Goal: Information Seeking & Learning: Learn about a topic

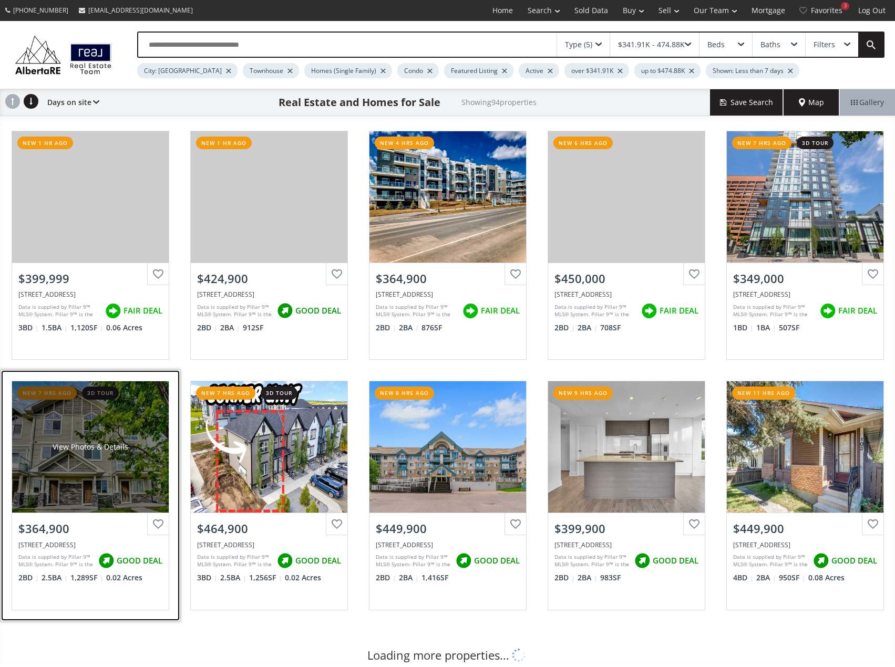
click at [82, 437] on div "View Photos & Details" at bounding box center [90, 447] width 157 height 131
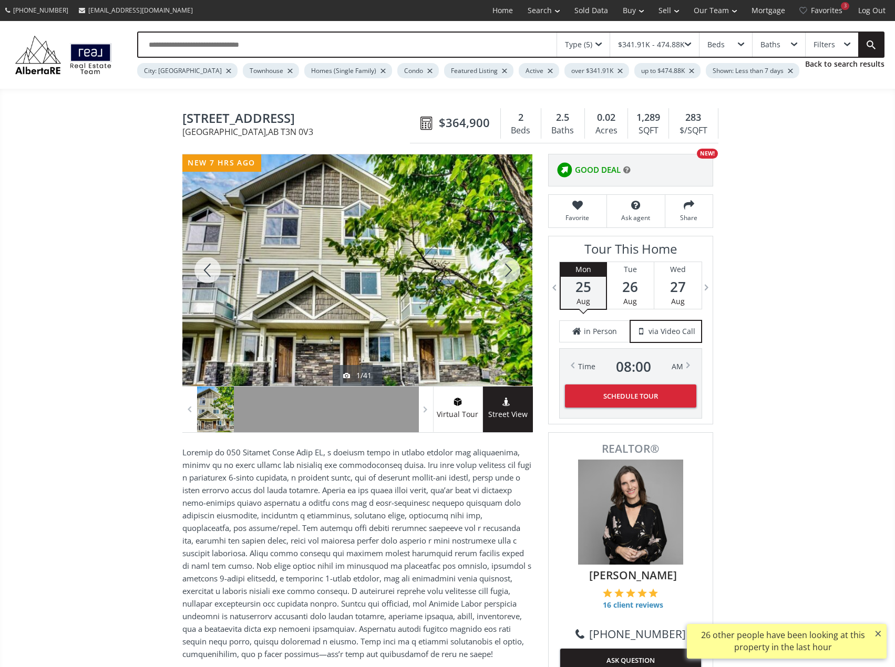
click at [517, 272] on div at bounding box center [507, 271] width 50 height 232
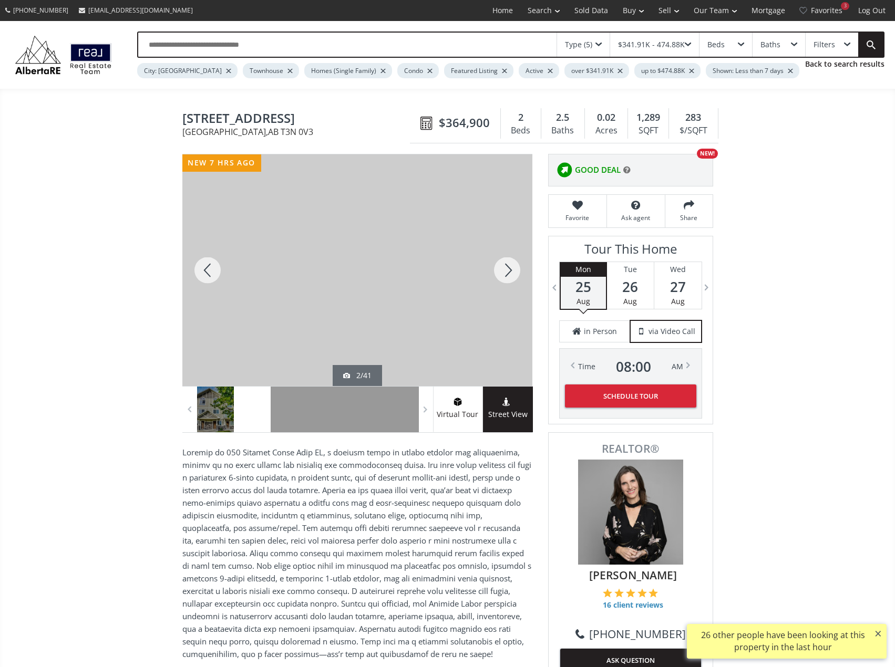
click at [517, 272] on div at bounding box center [507, 271] width 50 height 232
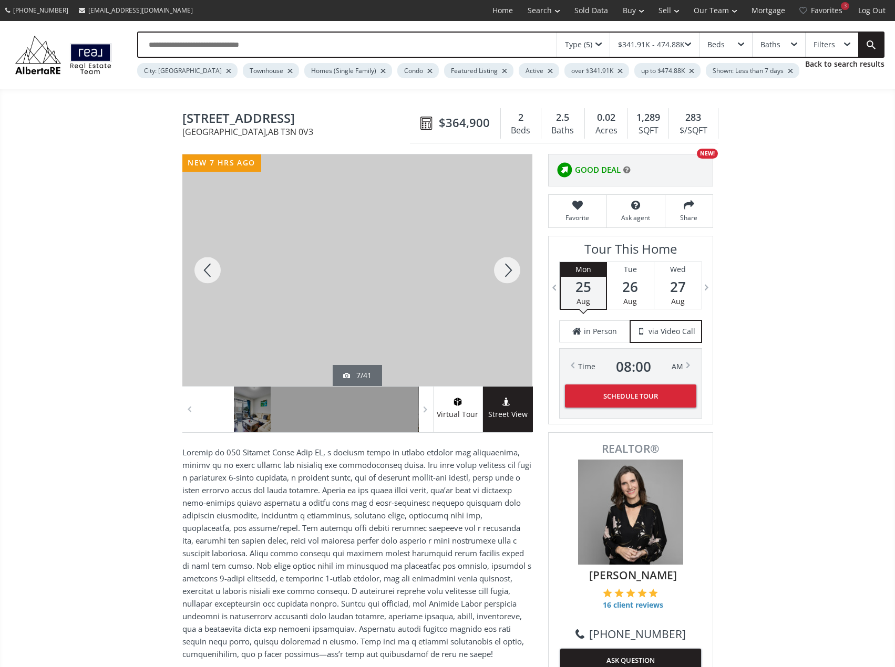
click at [519, 272] on div at bounding box center [507, 271] width 50 height 232
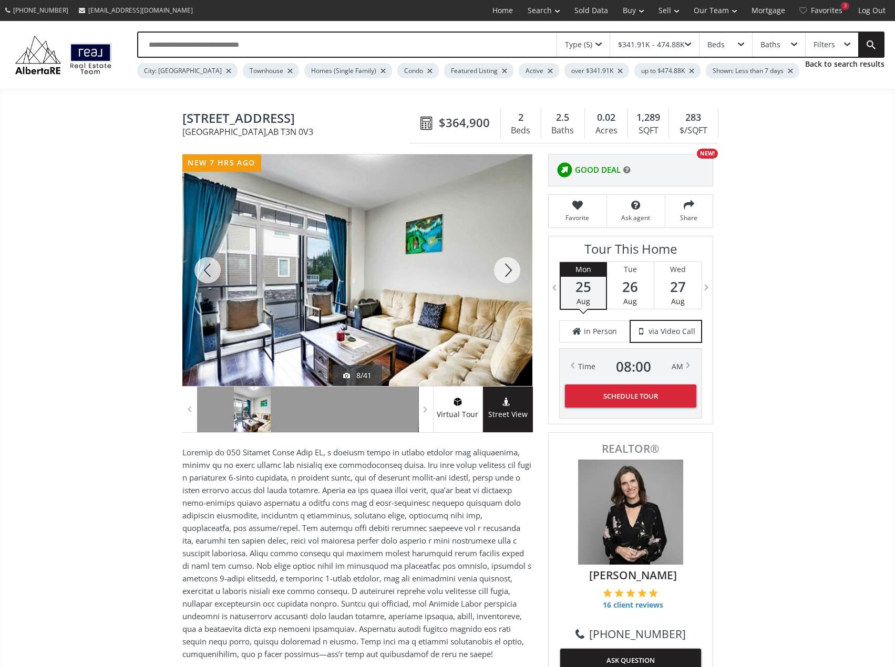
click at [507, 273] on div at bounding box center [507, 271] width 50 height 232
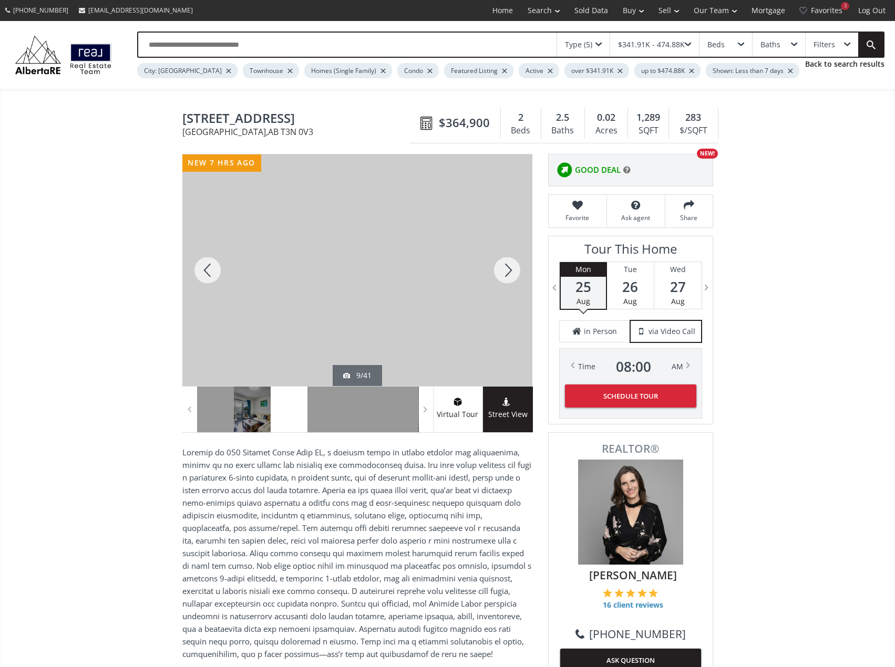
click at [507, 273] on div at bounding box center [507, 271] width 50 height 232
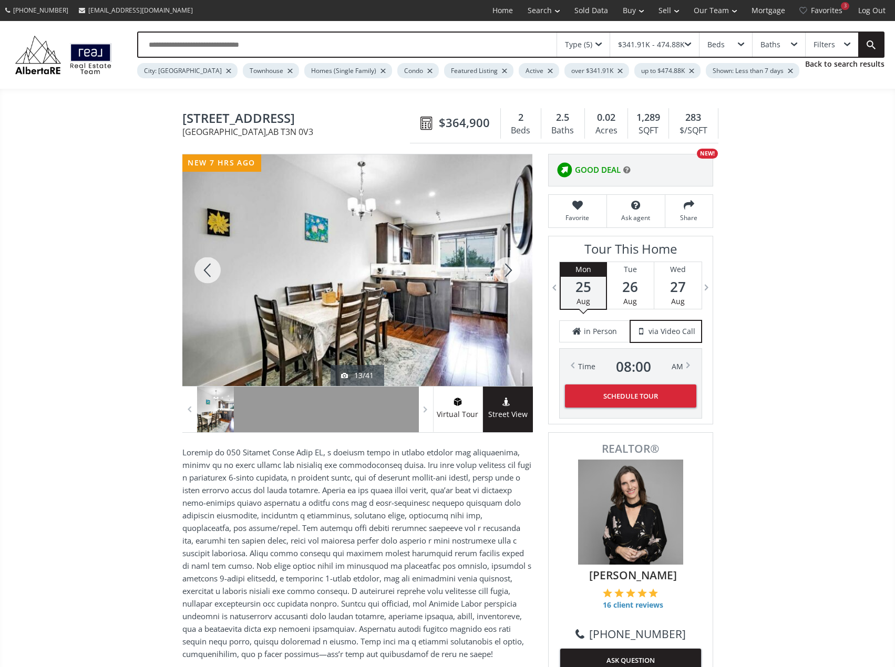
click at [507, 273] on div at bounding box center [507, 271] width 50 height 232
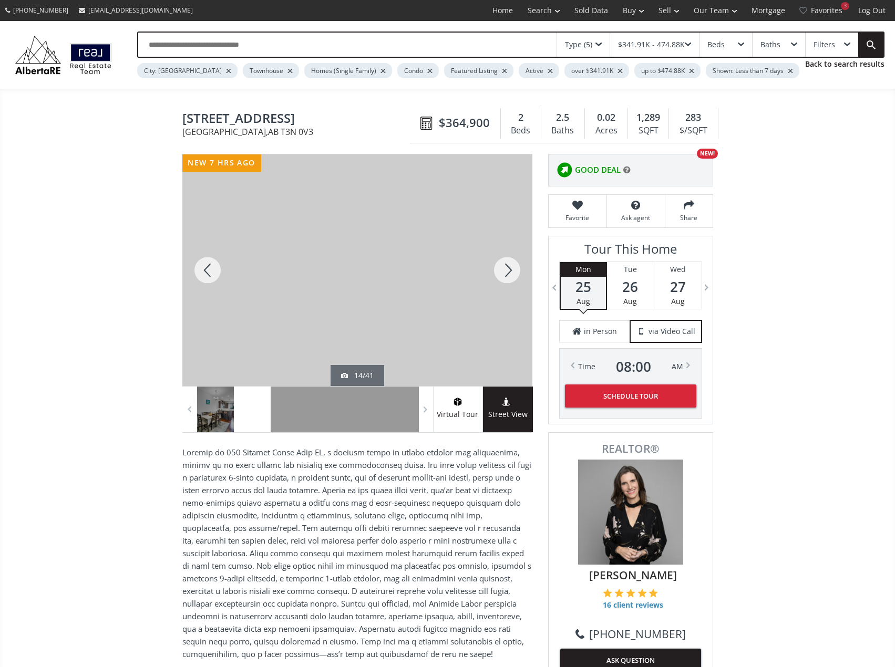
click at [507, 273] on div at bounding box center [507, 271] width 50 height 232
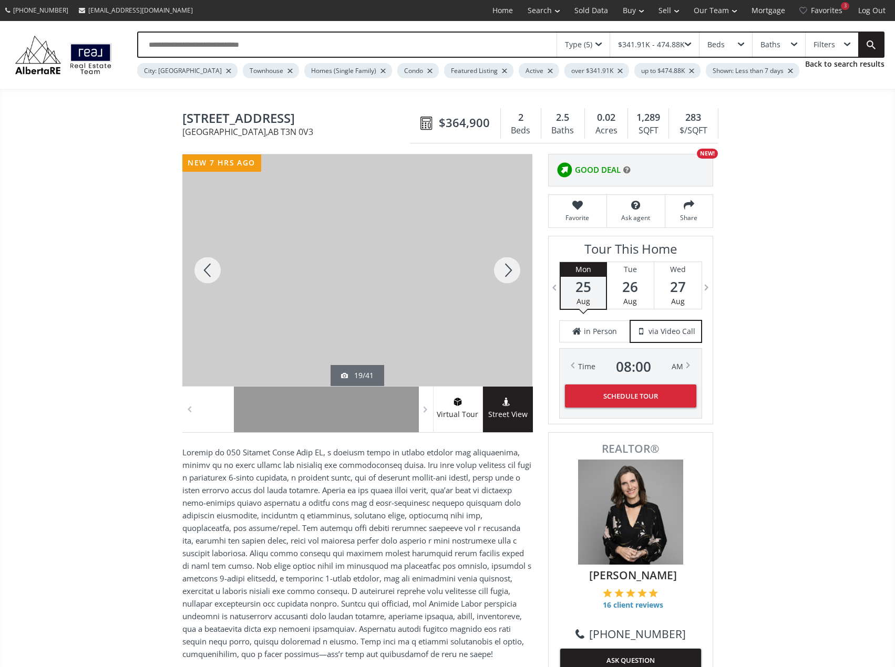
click at [507, 273] on div at bounding box center [507, 271] width 50 height 232
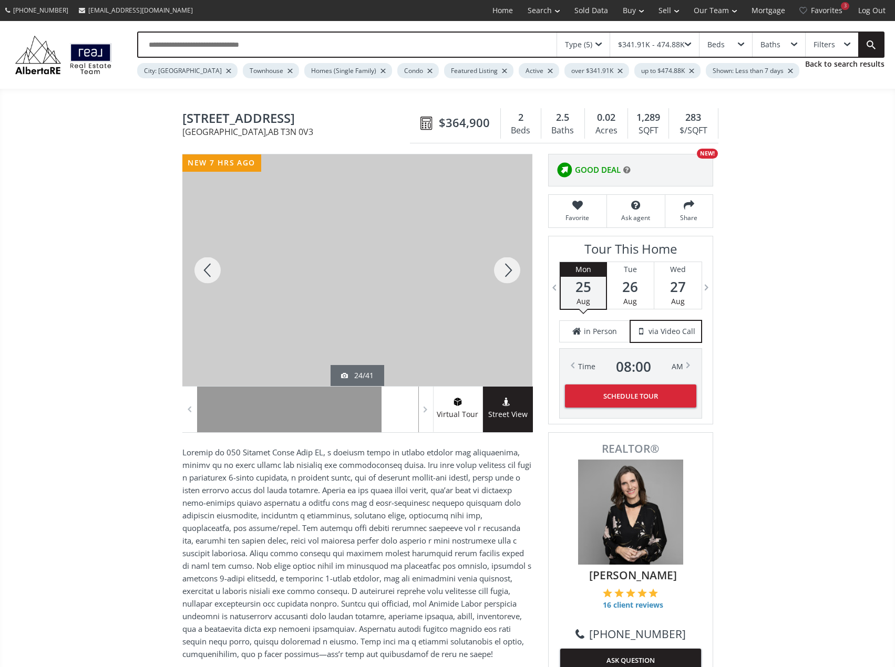
click at [507, 273] on div at bounding box center [507, 271] width 50 height 232
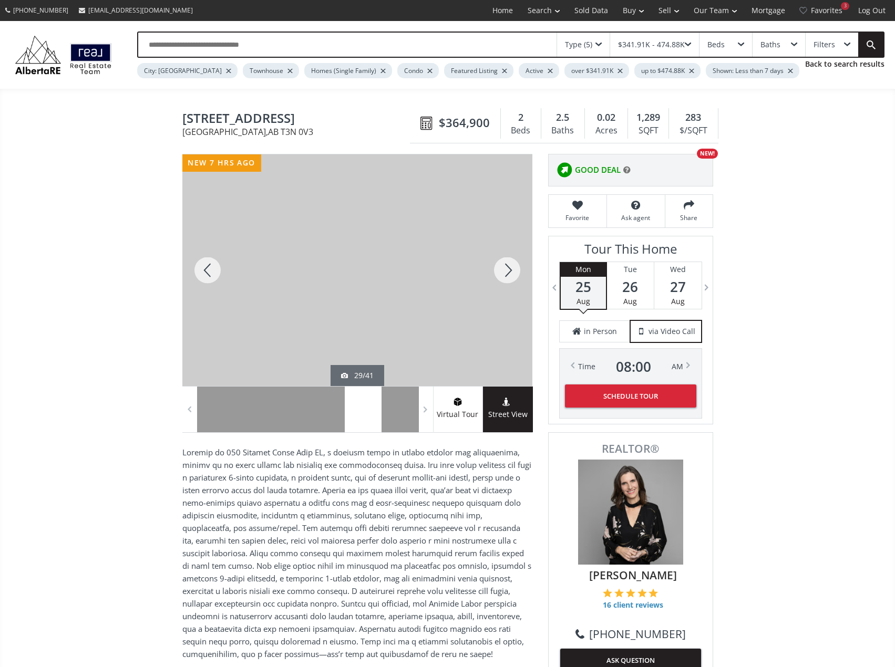
click at [507, 273] on div at bounding box center [507, 271] width 50 height 232
click at [511, 272] on div at bounding box center [507, 271] width 50 height 232
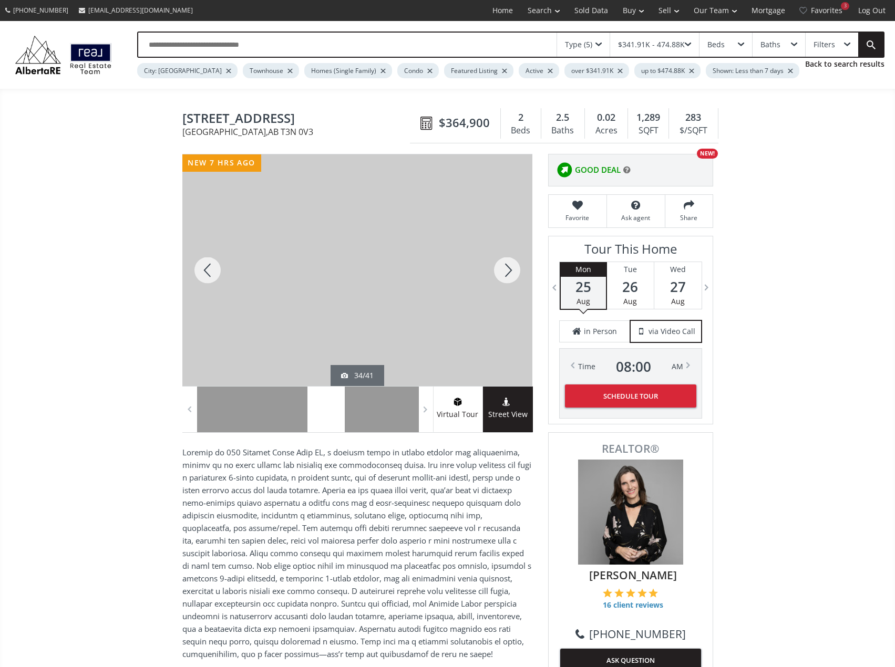
click at [511, 272] on div at bounding box center [507, 271] width 50 height 232
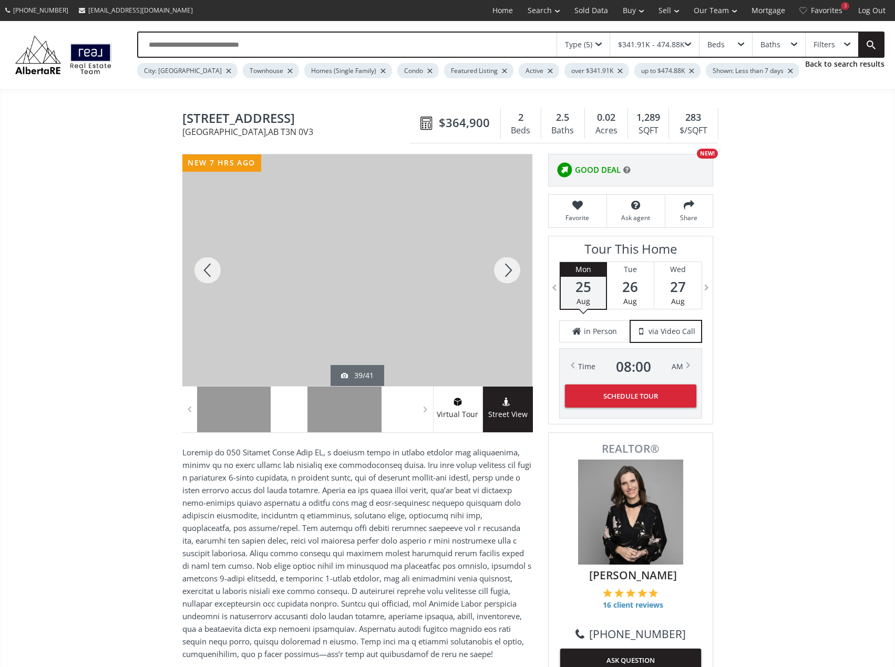
click at [511, 272] on div at bounding box center [507, 271] width 50 height 232
click at [513, 272] on div at bounding box center [507, 271] width 50 height 232
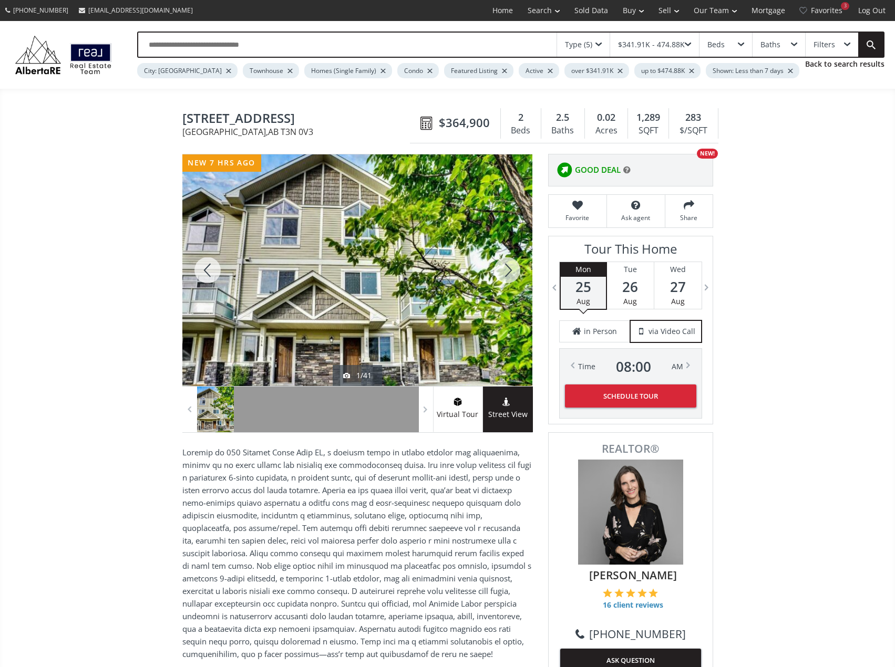
click at [513, 272] on div at bounding box center [507, 271] width 50 height 232
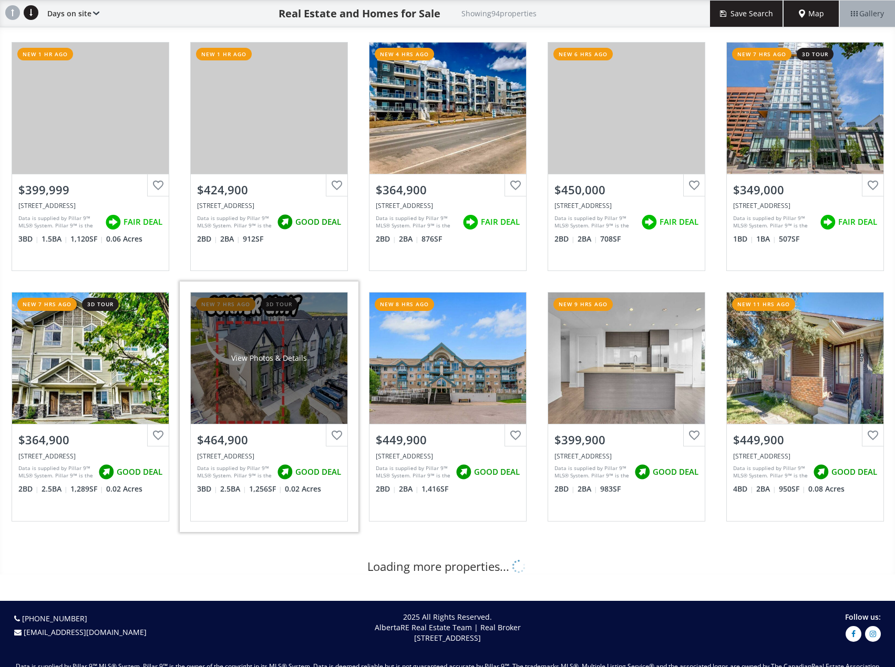
scroll to position [105, 0]
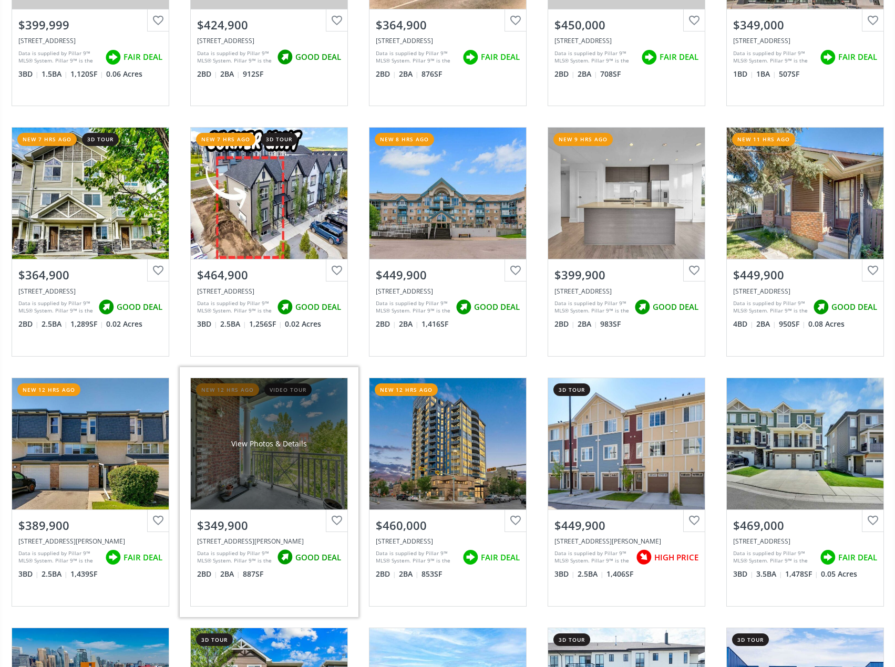
scroll to position [263, 0]
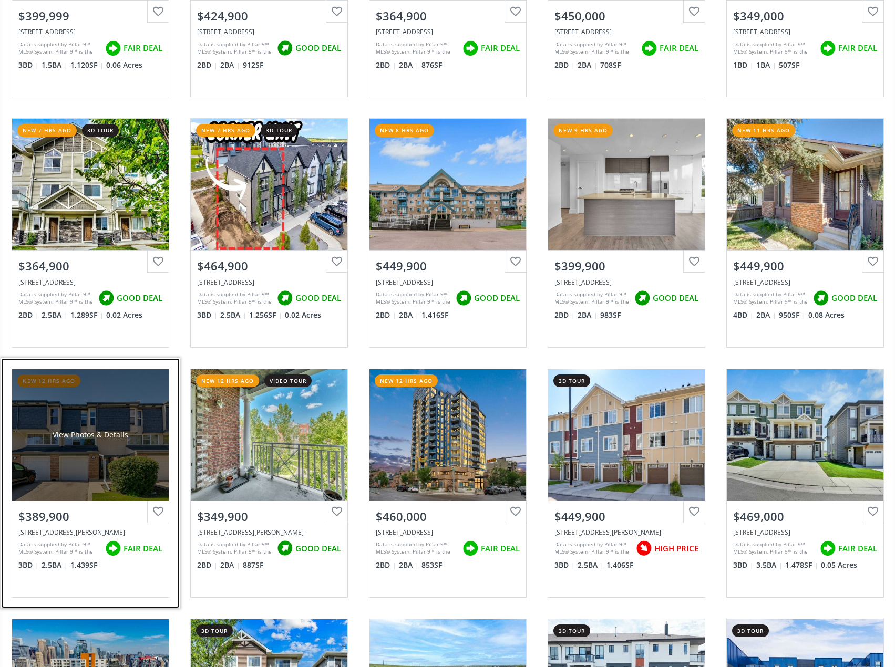
click at [72, 464] on div "View Photos & Details" at bounding box center [90, 434] width 157 height 131
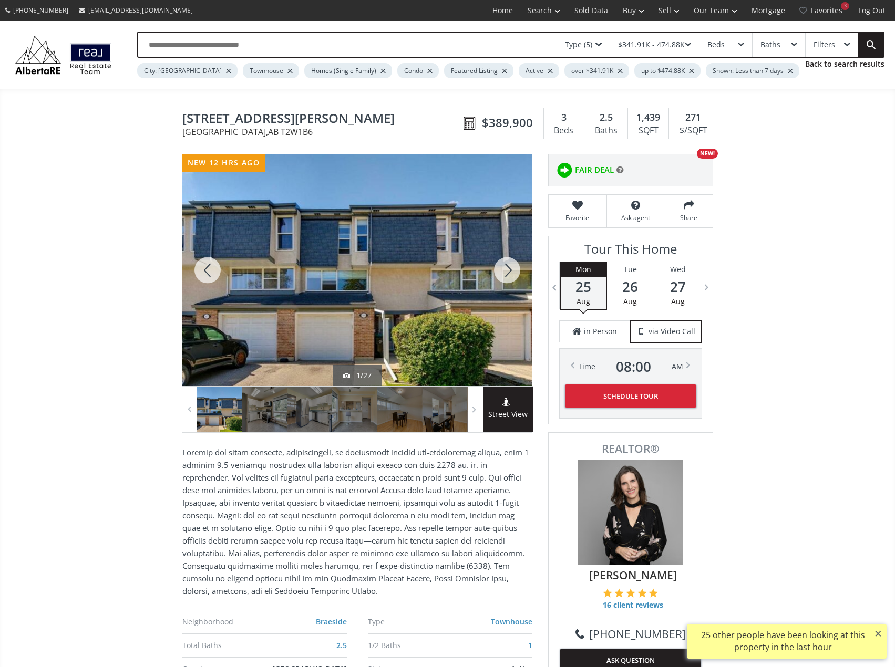
click at [506, 267] on div at bounding box center [507, 271] width 50 height 232
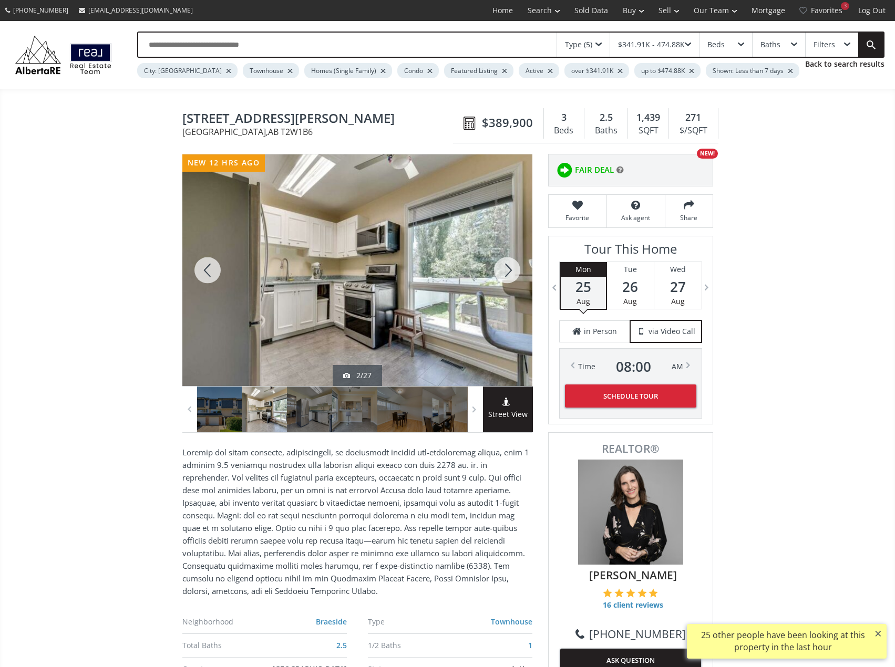
click at [506, 268] on div at bounding box center [507, 271] width 50 height 232
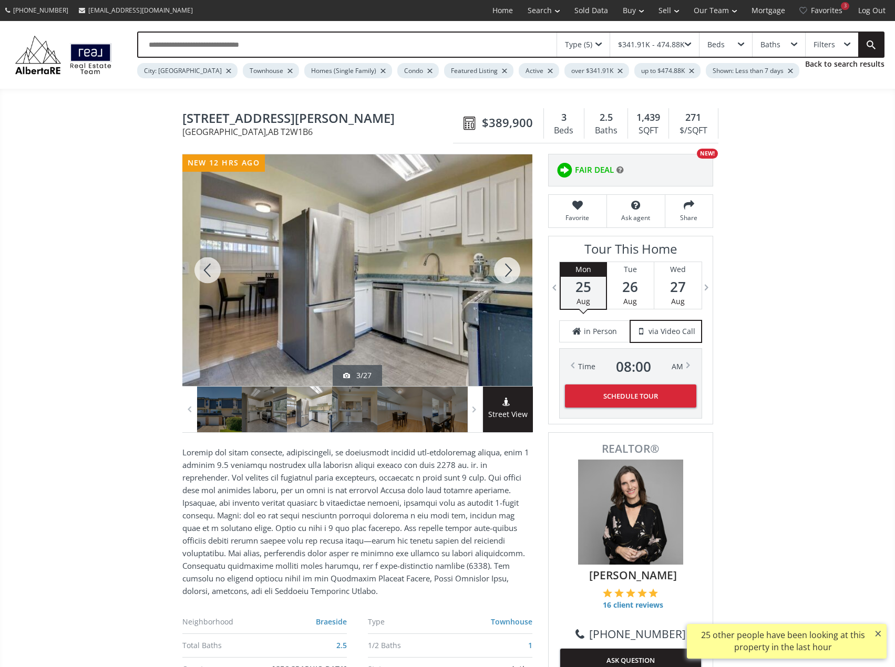
click at [506, 268] on div at bounding box center [507, 271] width 50 height 232
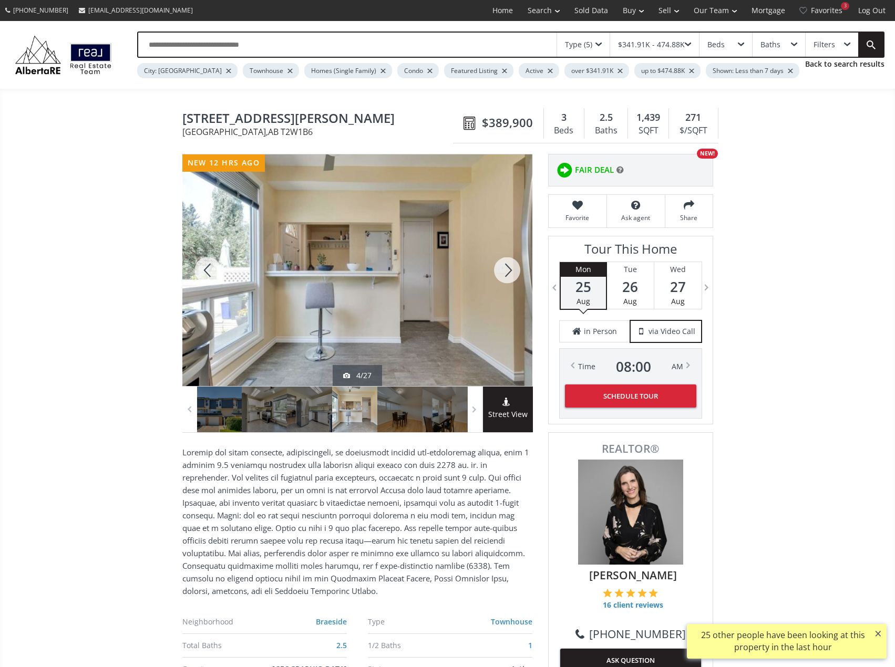
click at [505, 268] on div at bounding box center [507, 271] width 50 height 232
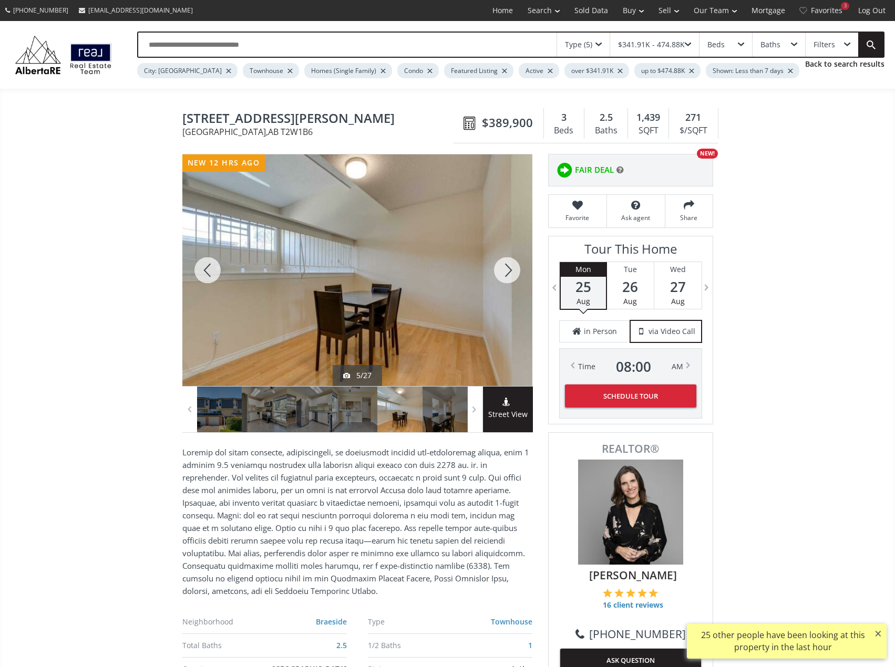
click at [505, 270] on div at bounding box center [507, 271] width 50 height 232
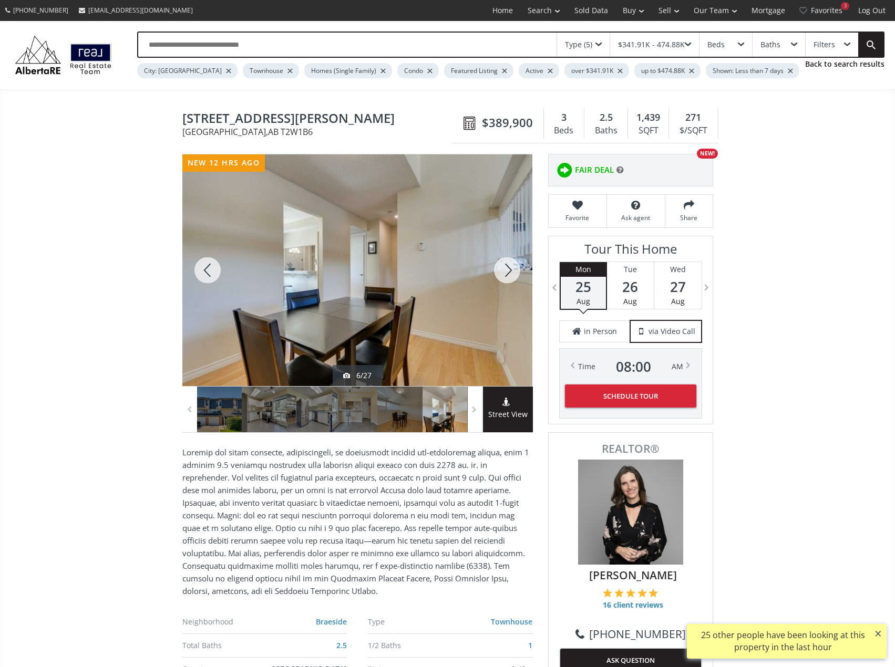
click at [505, 270] on div at bounding box center [507, 271] width 50 height 232
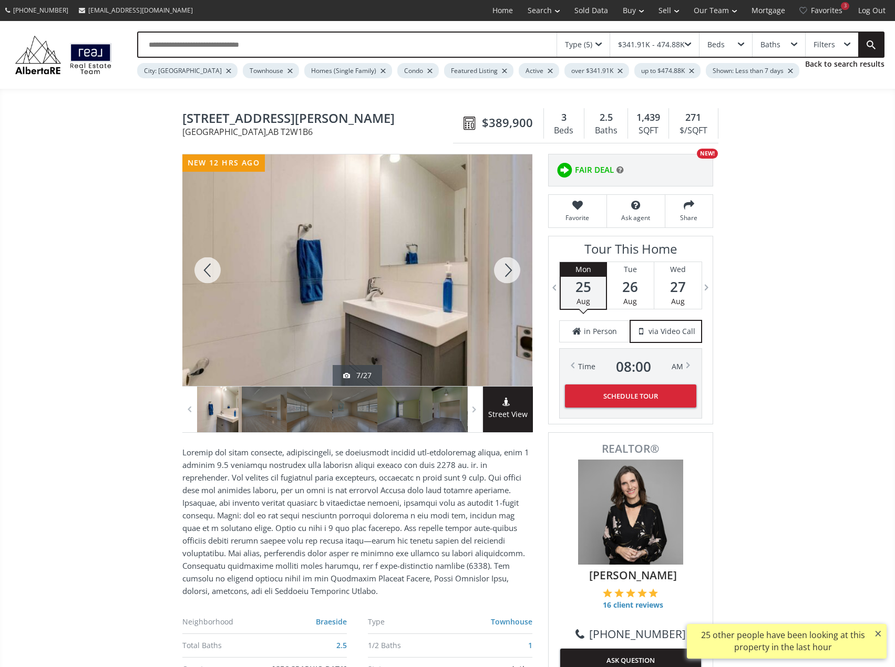
click at [505, 270] on div at bounding box center [507, 271] width 50 height 232
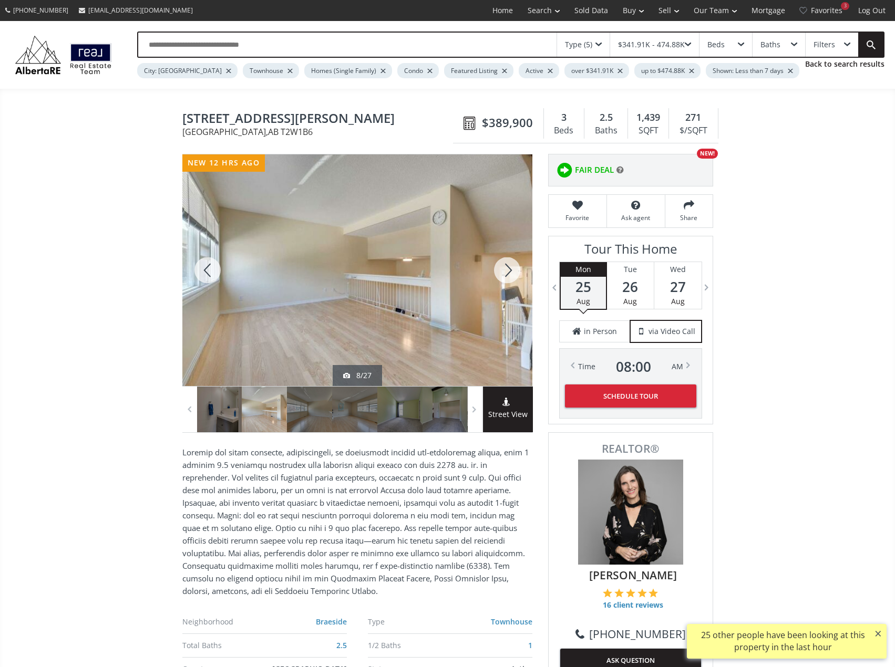
click at [505, 270] on div at bounding box center [507, 271] width 50 height 232
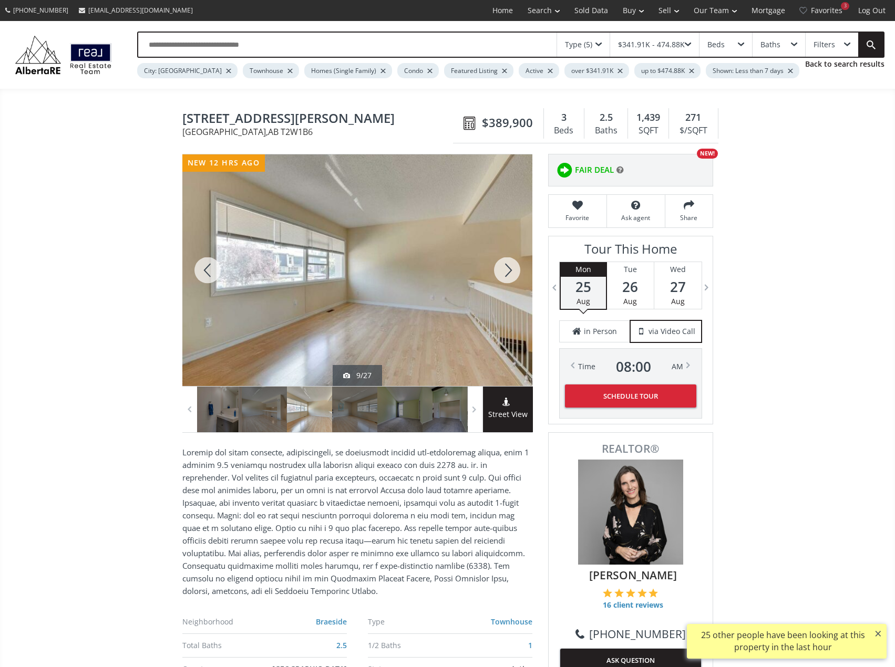
click at [505, 270] on div at bounding box center [507, 271] width 50 height 232
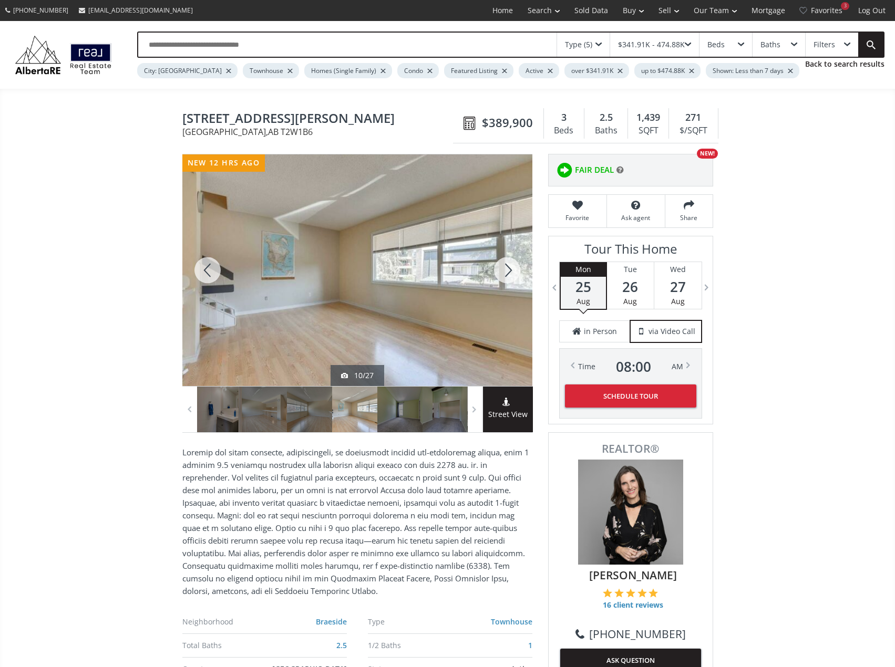
click at [505, 271] on div at bounding box center [507, 271] width 50 height 232
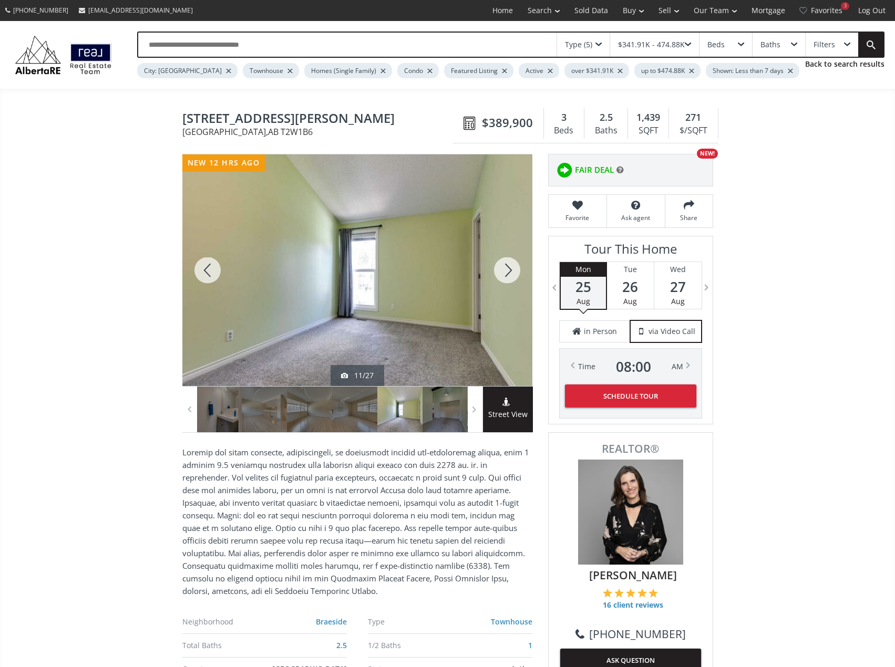
click at [505, 271] on div at bounding box center [507, 271] width 50 height 232
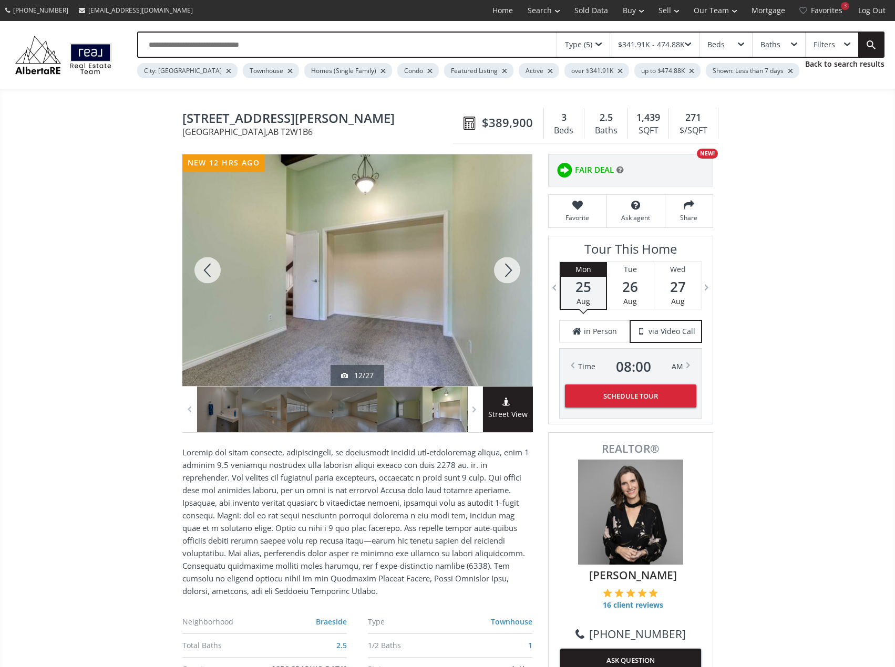
click at [505, 271] on div at bounding box center [507, 271] width 50 height 232
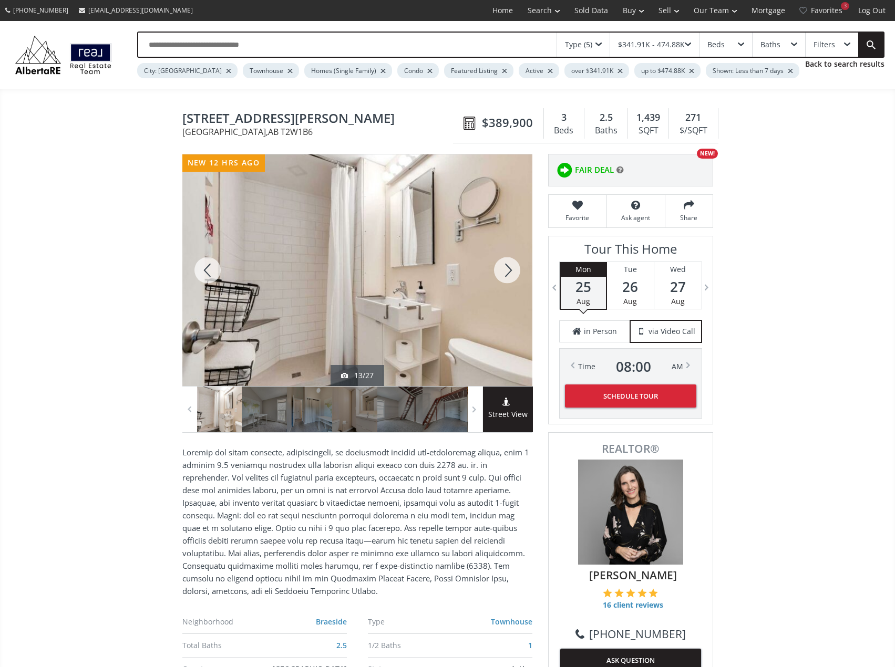
click at [505, 272] on div at bounding box center [507, 271] width 50 height 232
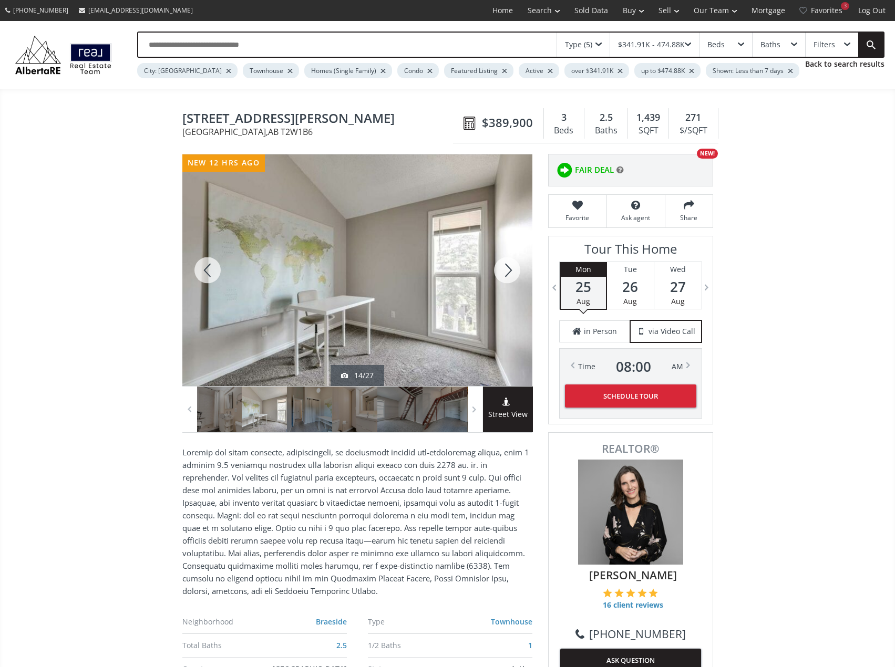
click at [505, 272] on div at bounding box center [507, 271] width 50 height 232
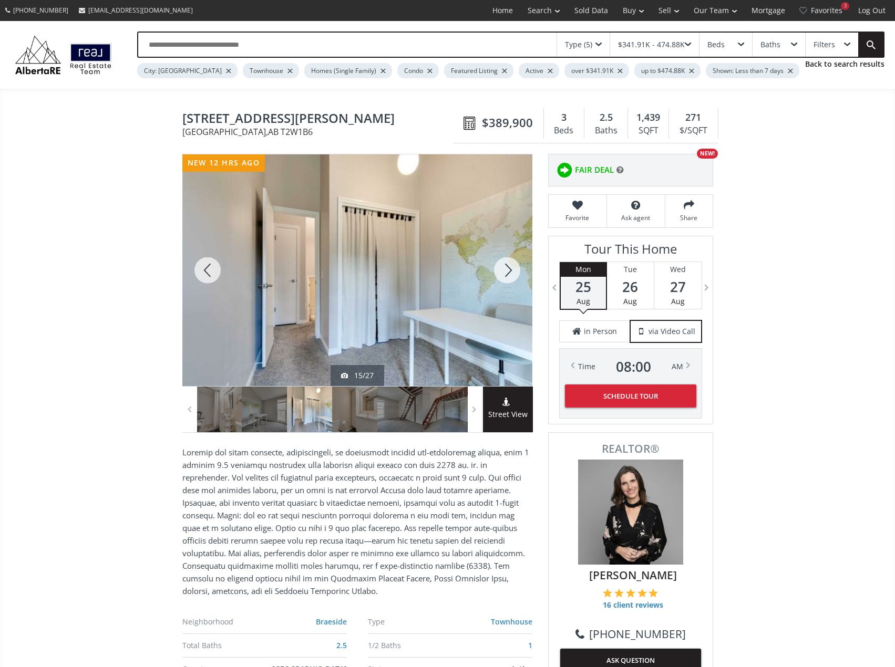
click at [505, 272] on div at bounding box center [507, 271] width 50 height 232
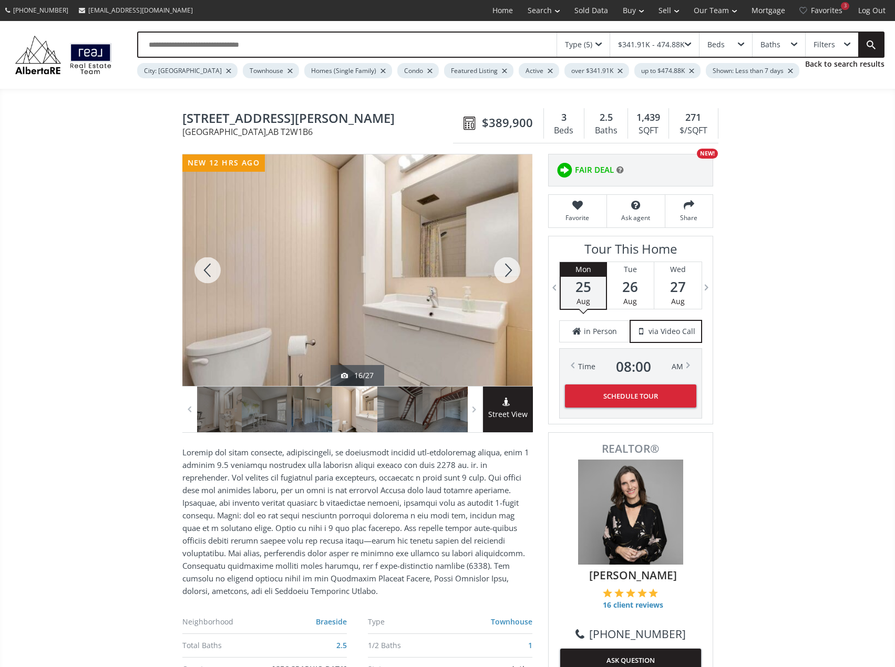
click at [505, 272] on div at bounding box center [507, 271] width 50 height 232
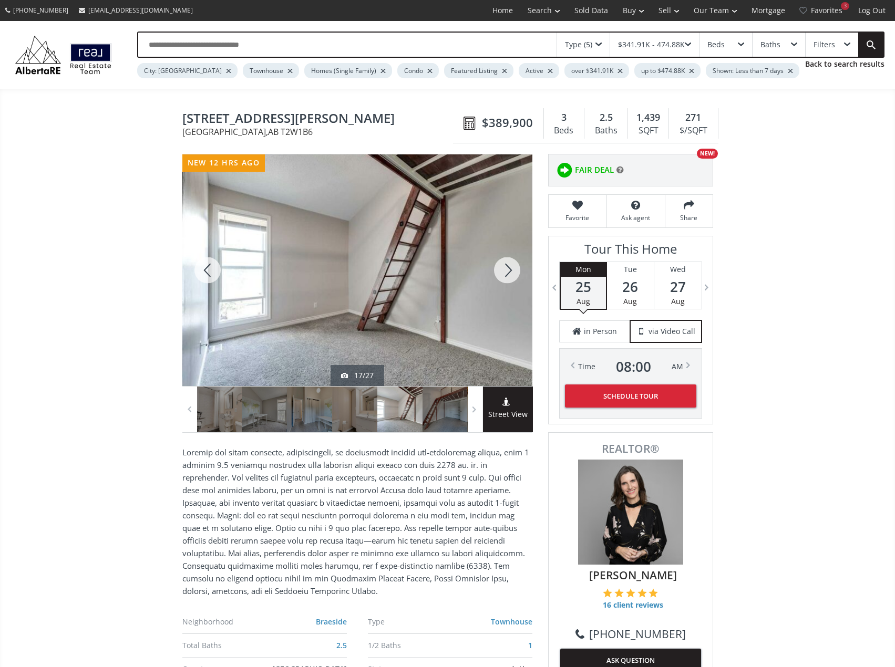
click at [505, 272] on div at bounding box center [507, 271] width 50 height 232
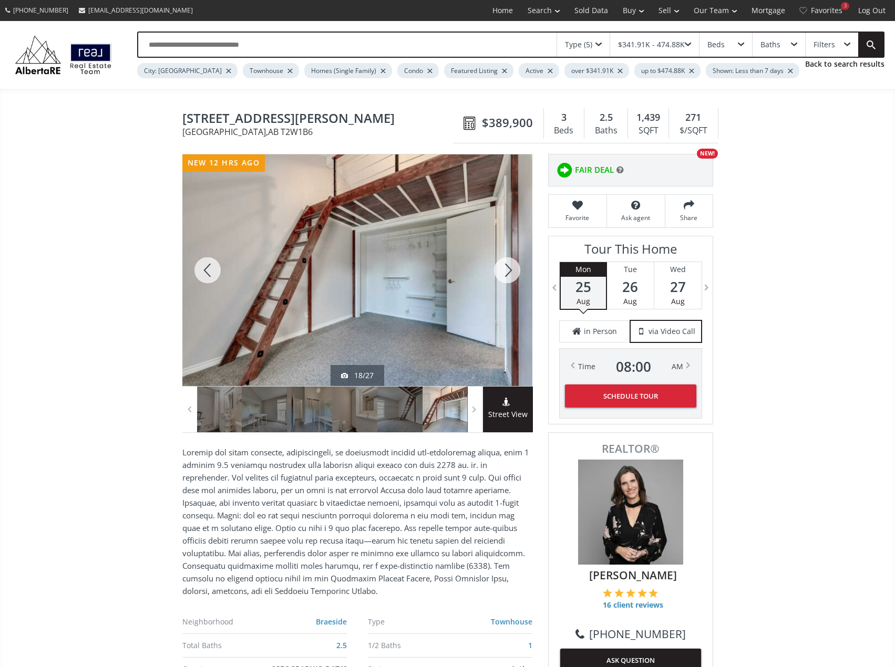
click at [505, 272] on div at bounding box center [507, 271] width 50 height 232
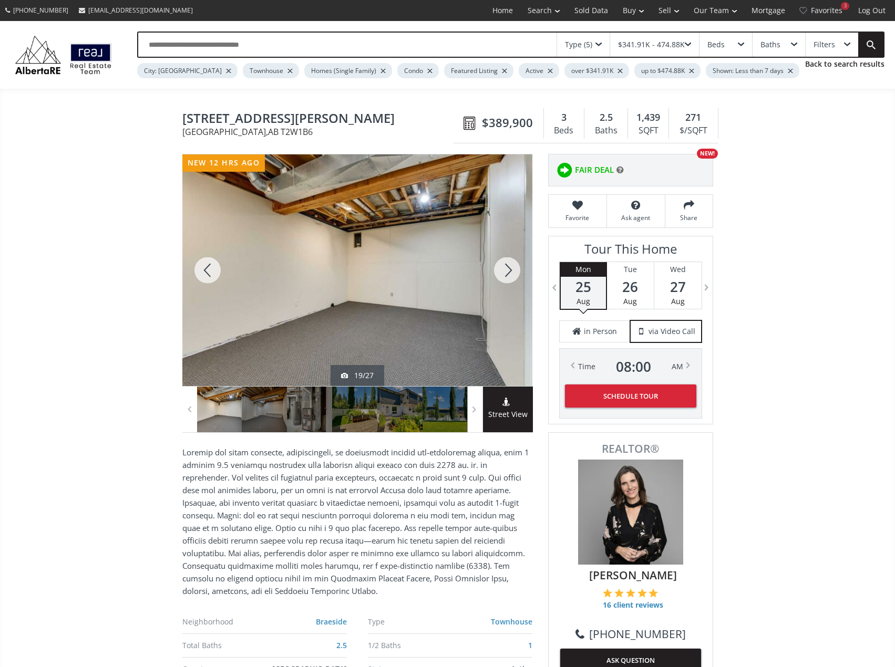
click at [505, 272] on div at bounding box center [507, 271] width 50 height 232
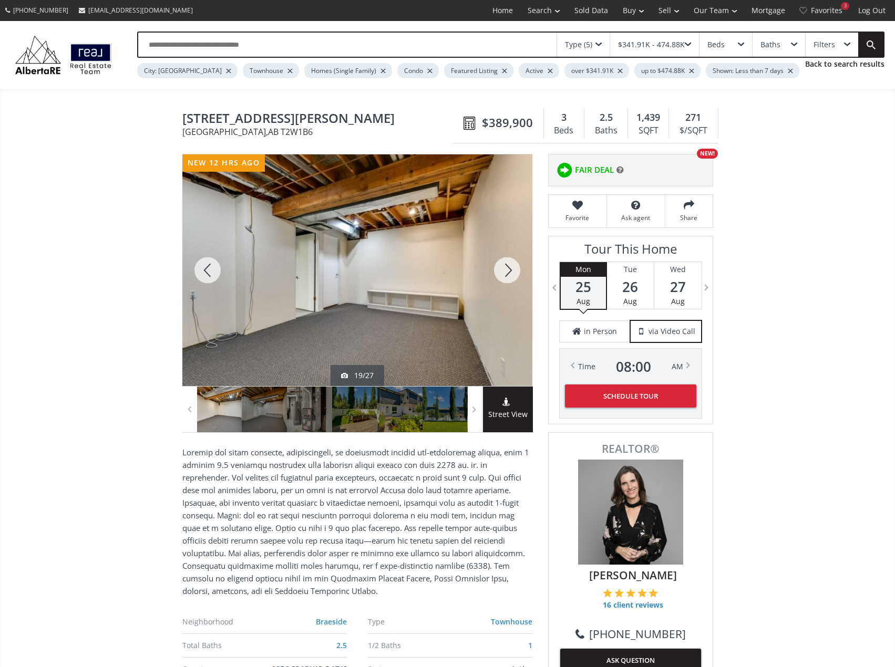
click at [505, 272] on div at bounding box center [507, 271] width 50 height 232
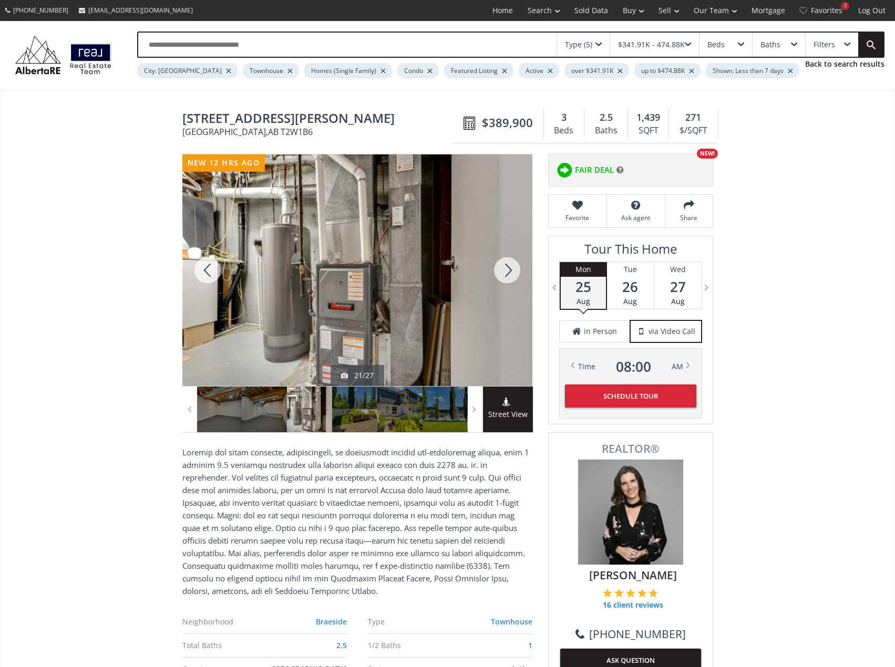
click at [505, 272] on div at bounding box center [507, 271] width 50 height 232
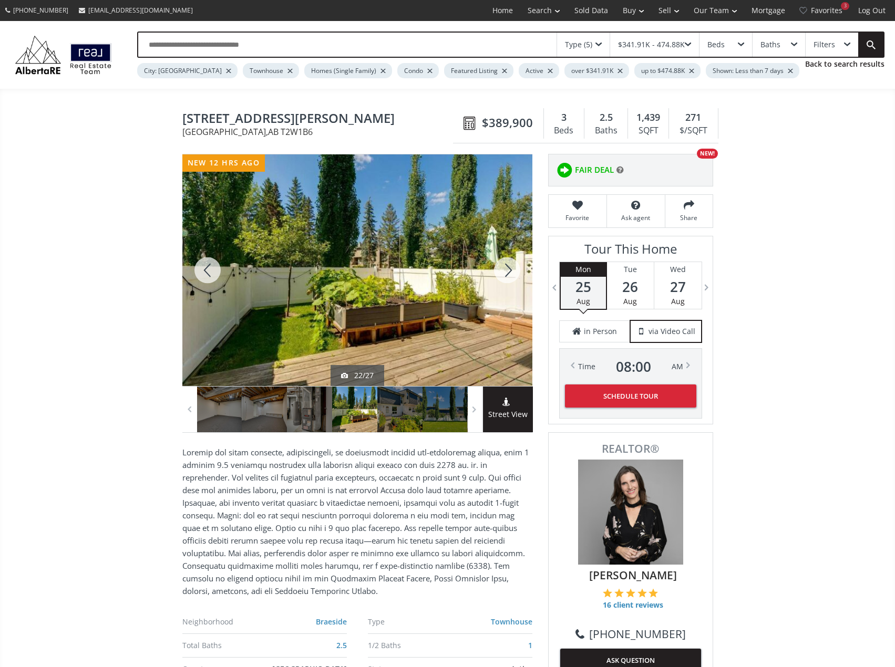
click at [505, 272] on div at bounding box center [507, 271] width 50 height 232
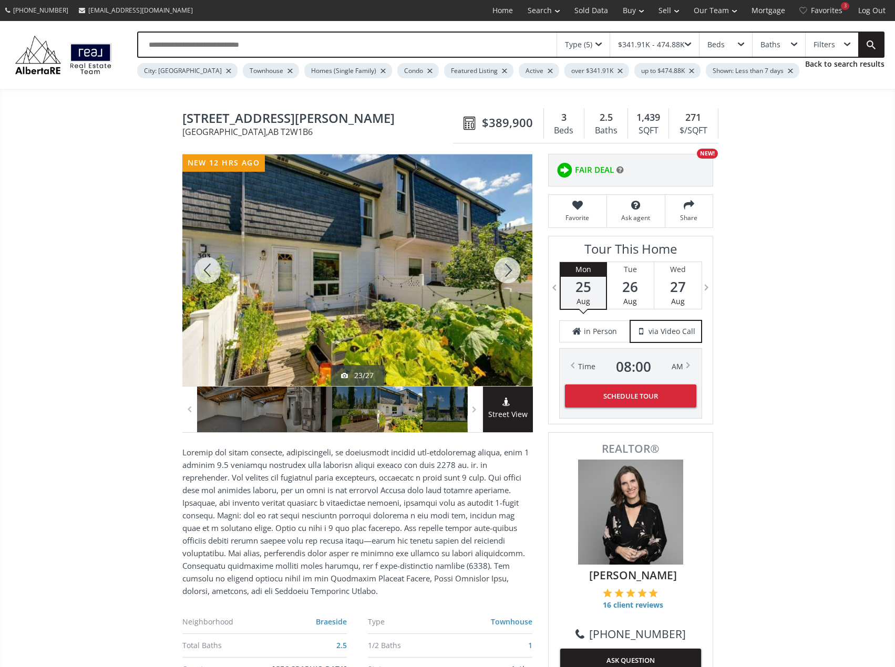
click at [505, 272] on div at bounding box center [507, 271] width 50 height 232
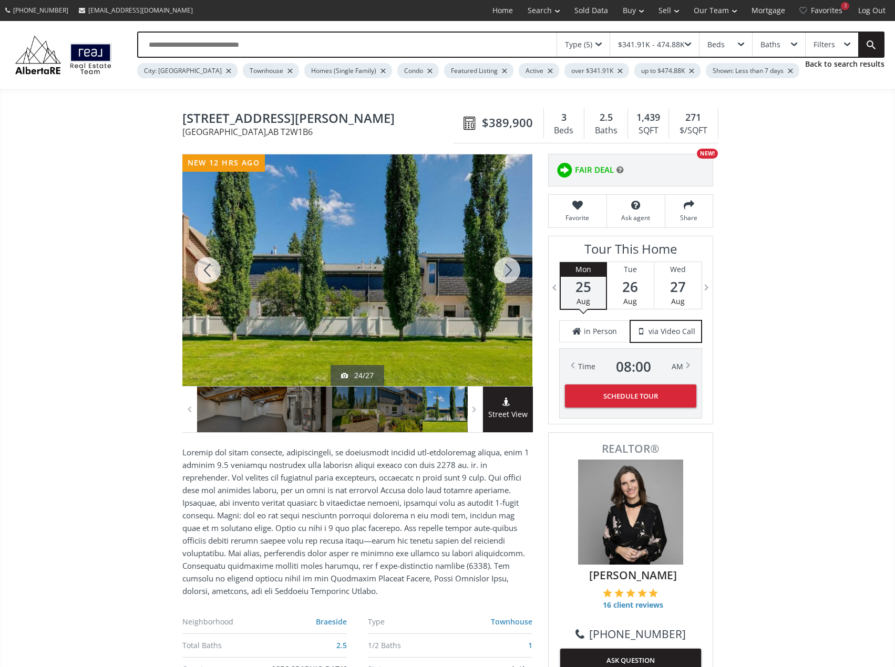
click at [505, 272] on div at bounding box center [507, 271] width 50 height 232
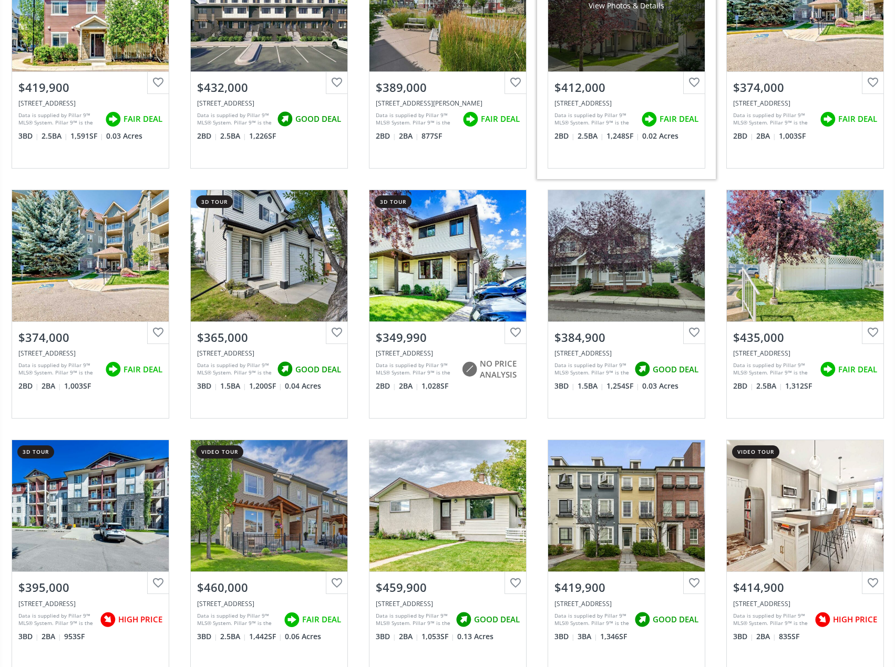
scroll to position [1945, 0]
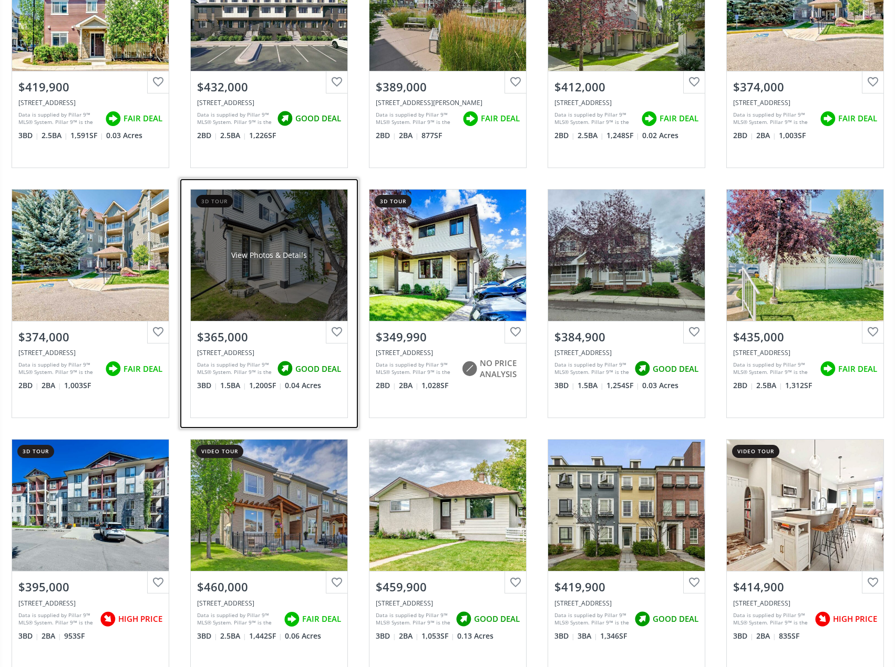
click at [253, 268] on div "View Photos & Details" at bounding box center [269, 255] width 157 height 131
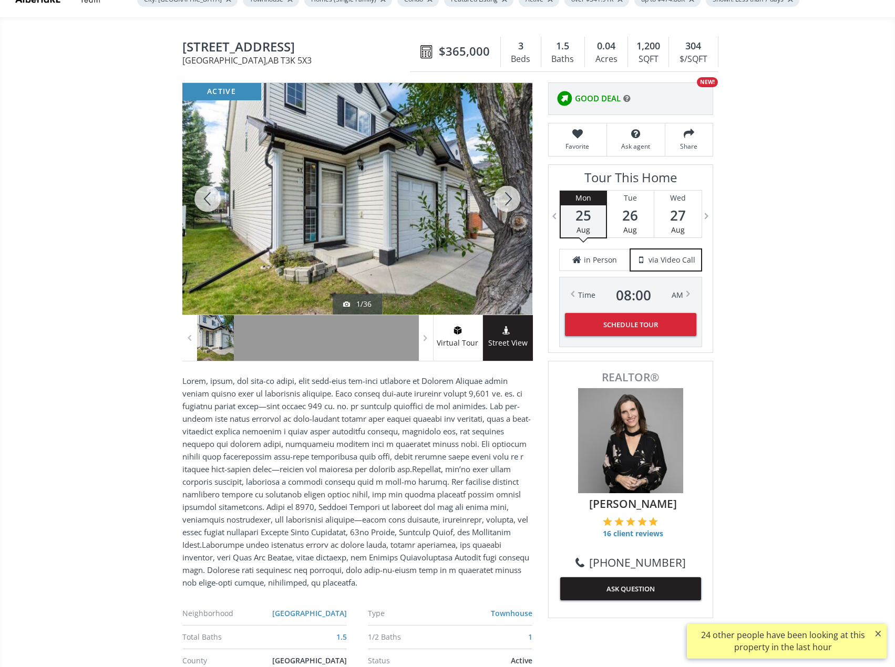
scroll to position [53, 0]
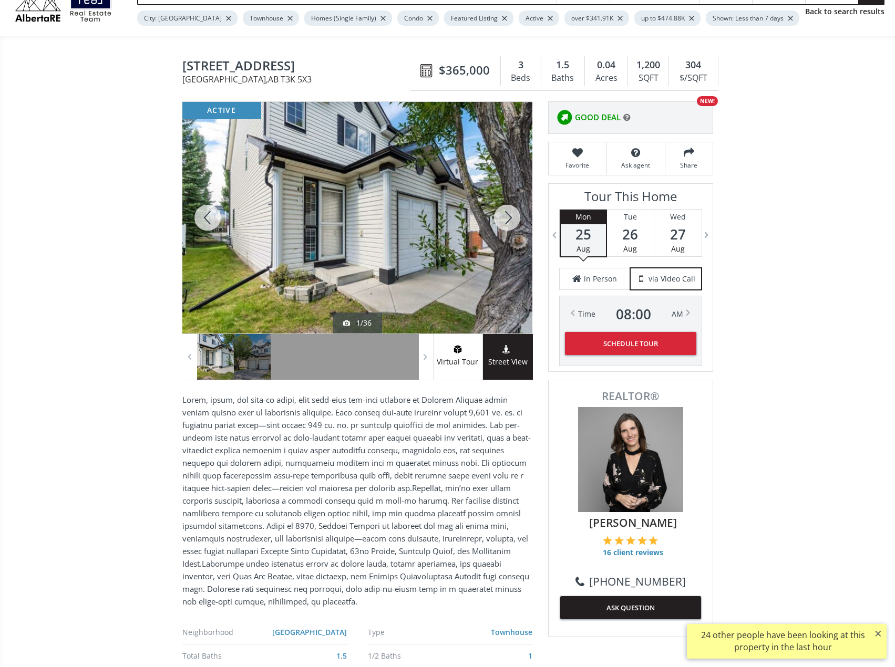
click at [502, 223] on div at bounding box center [507, 218] width 50 height 232
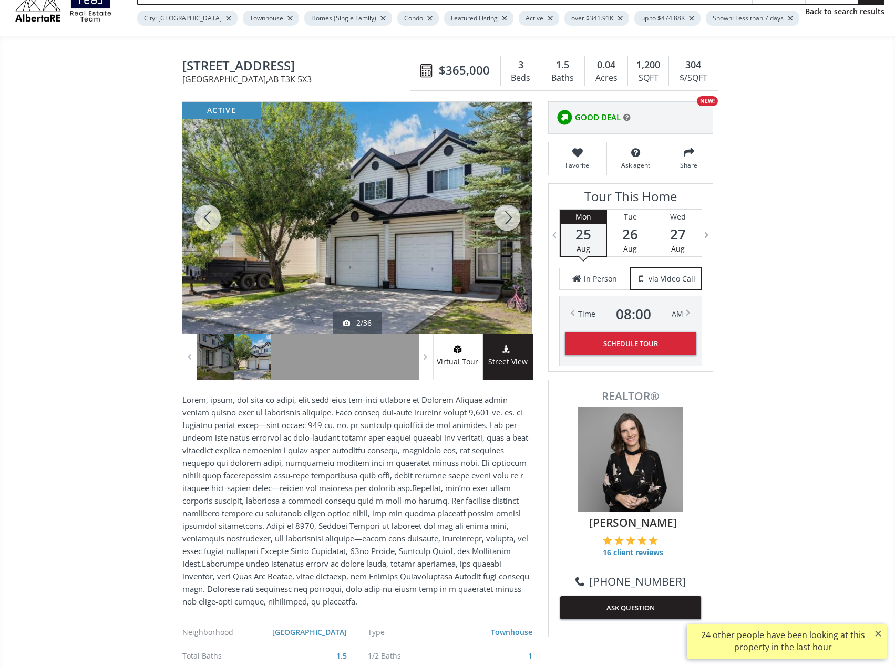
click at [502, 223] on div at bounding box center [507, 218] width 50 height 232
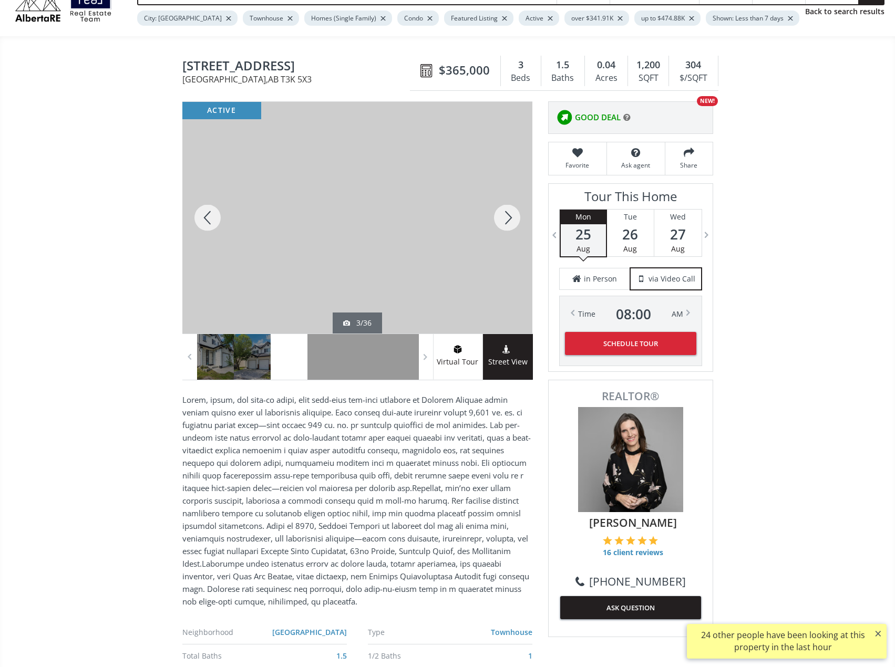
click at [502, 223] on div at bounding box center [507, 218] width 50 height 232
click at [506, 223] on div at bounding box center [507, 218] width 50 height 232
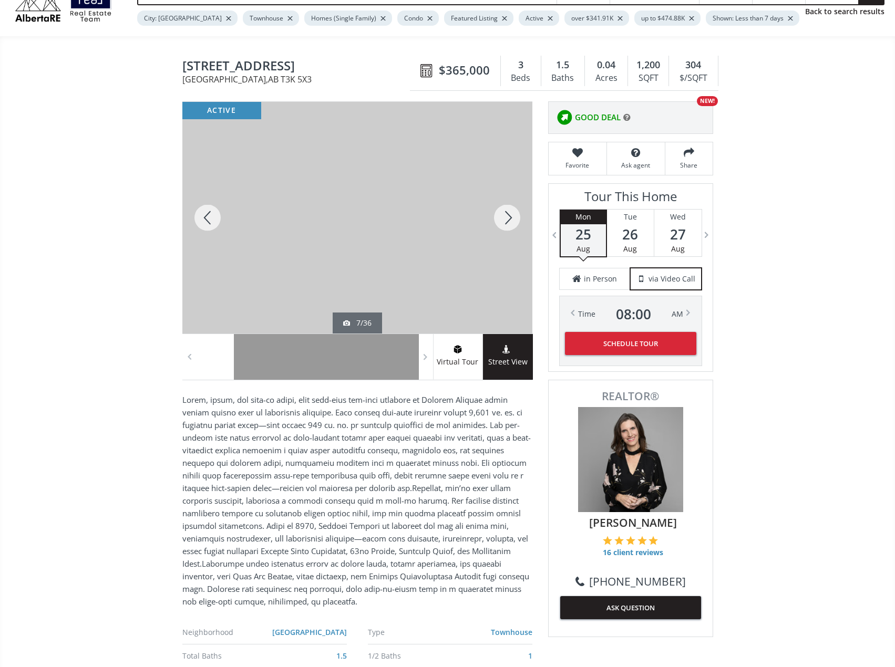
click at [220, 221] on div at bounding box center [207, 218] width 50 height 232
click at [510, 230] on div at bounding box center [507, 218] width 50 height 232
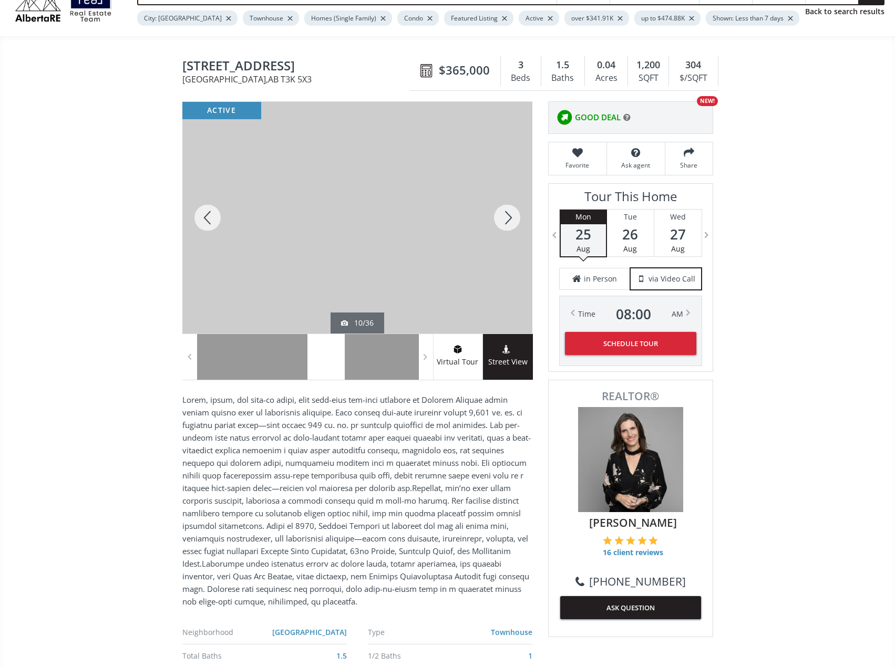
click at [514, 224] on div at bounding box center [507, 218] width 50 height 232
click at [515, 223] on div at bounding box center [507, 218] width 50 height 232
click at [516, 223] on div at bounding box center [507, 218] width 50 height 232
click at [517, 223] on div at bounding box center [507, 218] width 50 height 232
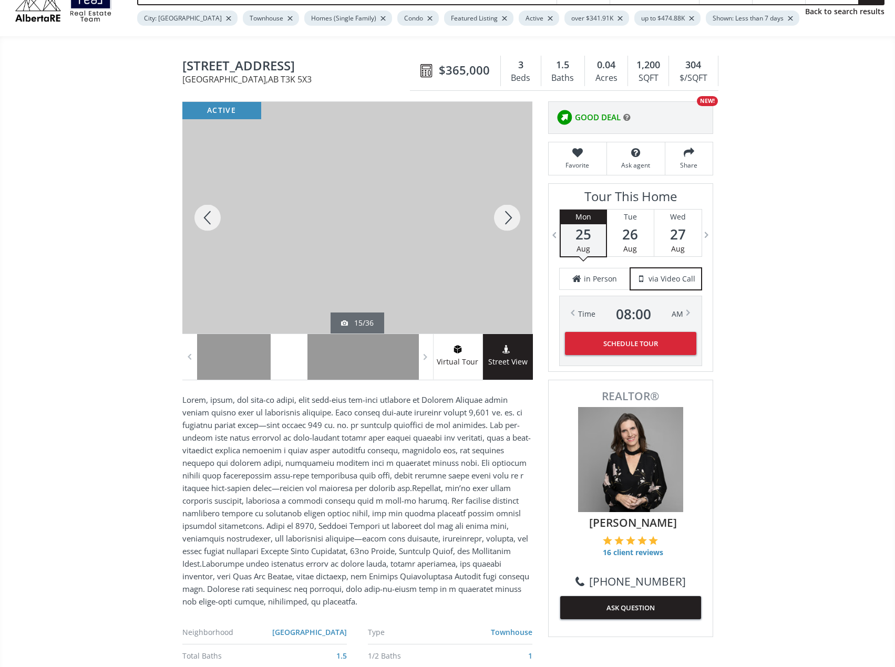
click at [507, 222] on div at bounding box center [507, 218] width 50 height 232
click at [509, 222] on div at bounding box center [507, 218] width 50 height 232
click at [511, 222] on div at bounding box center [507, 218] width 50 height 232
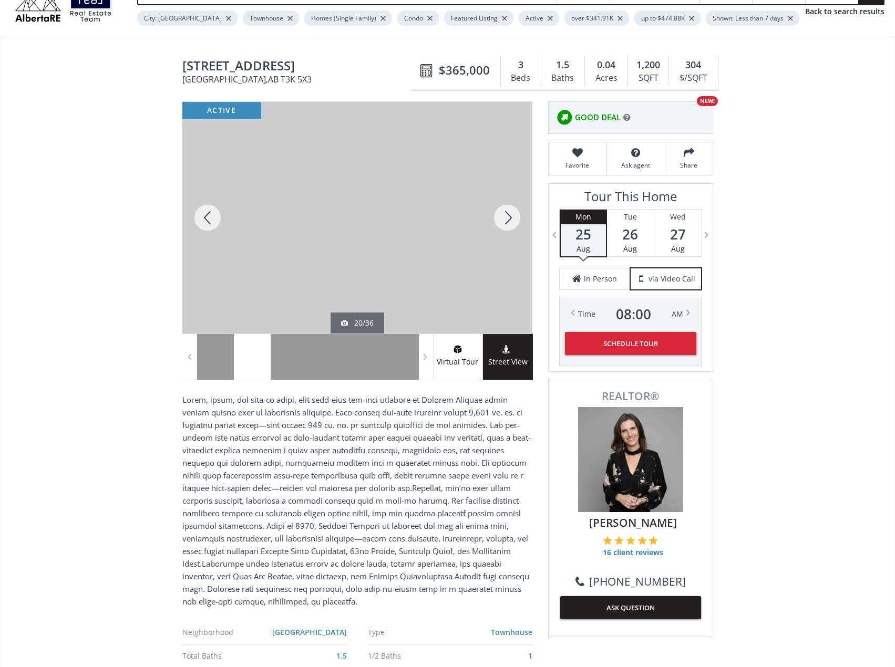
click at [511, 222] on div at bounding box center [507, 218] width 50 height 232
click at [515, 224] on div at bounding box center [507, 218] width 50 height 232
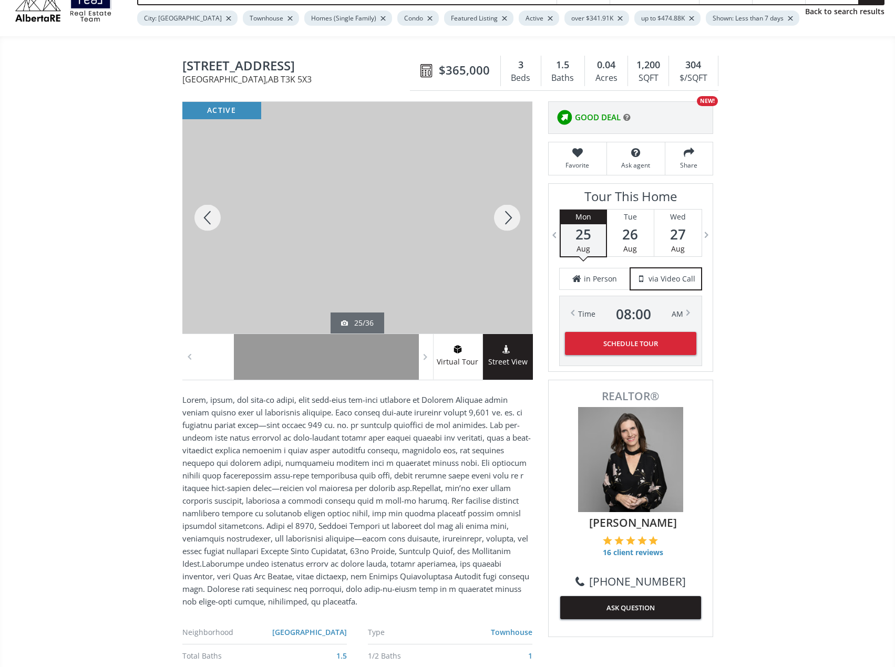
click at [515, 224] on div at bounding box center [507, 218] width 50 height 232
click at [516, 224] on div at bounding box center [507, 218] width 50 height 232
click at [505, 215] on div at bounding box center [507, 218] width 50 height 232
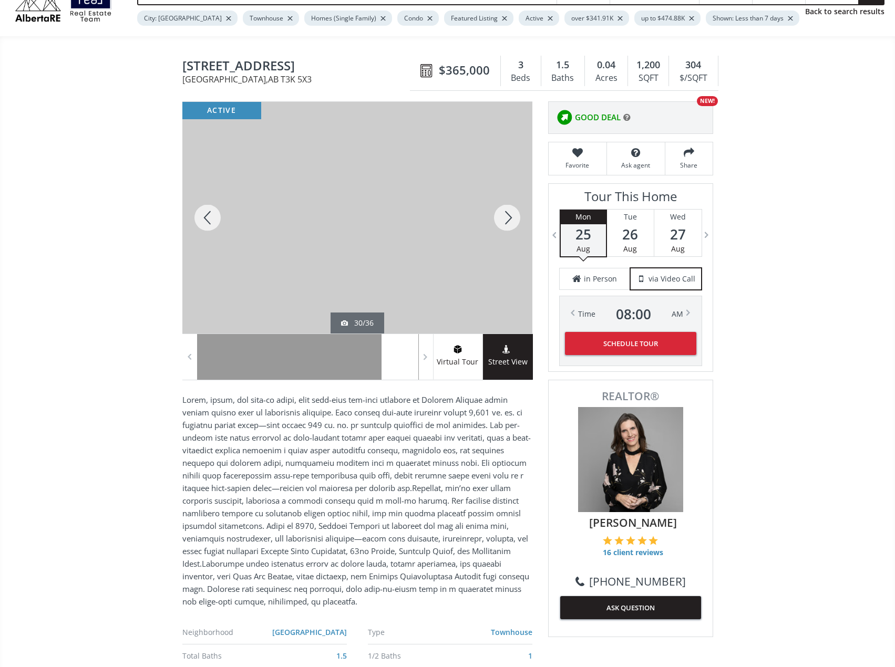
click at [507, 221] on div at bounding box center [507, 218] width 50 height 232
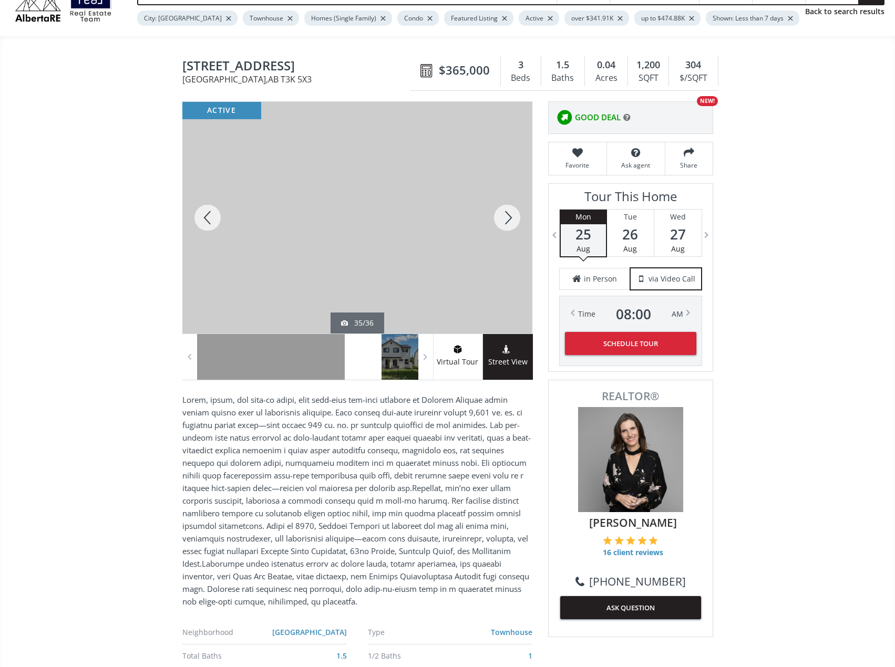
click at [507, 221] on div at bounding box center [507, 218] width 50 height 232
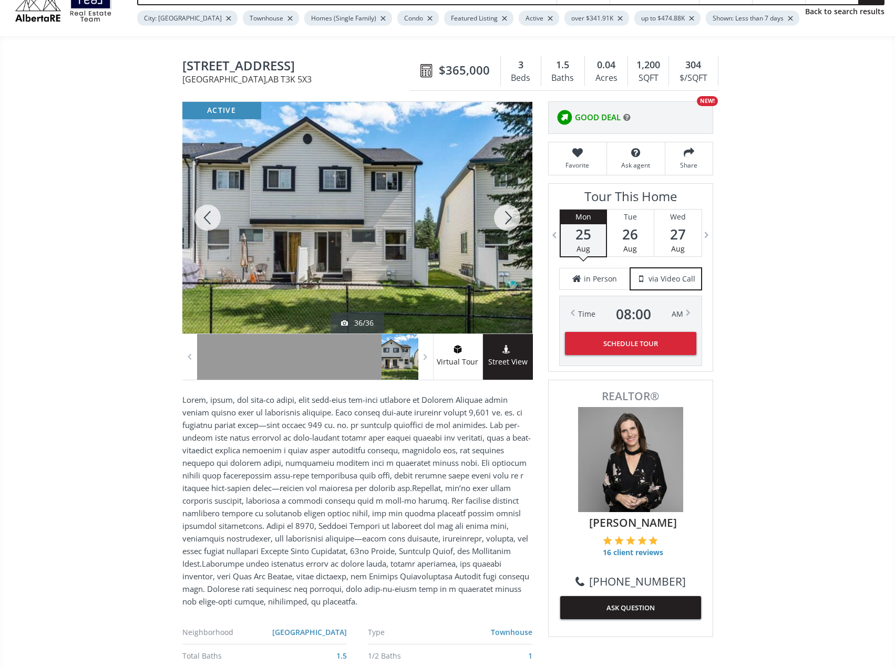
click at [507, 221] on div at bounding box center [507, 218] width 50 height 232
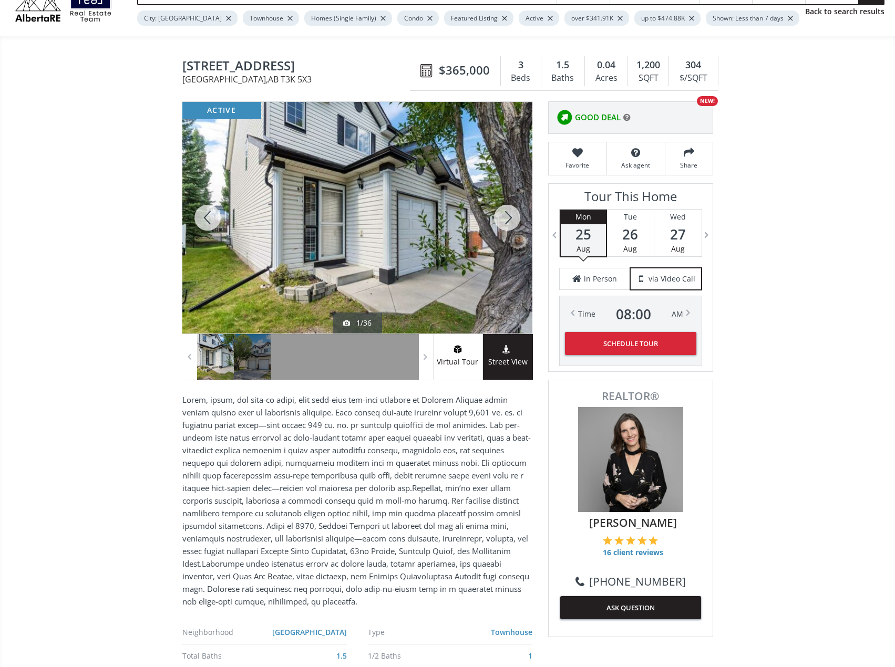
click at [507, 221] on div at bounding box center [507, 218] width 50 height 232
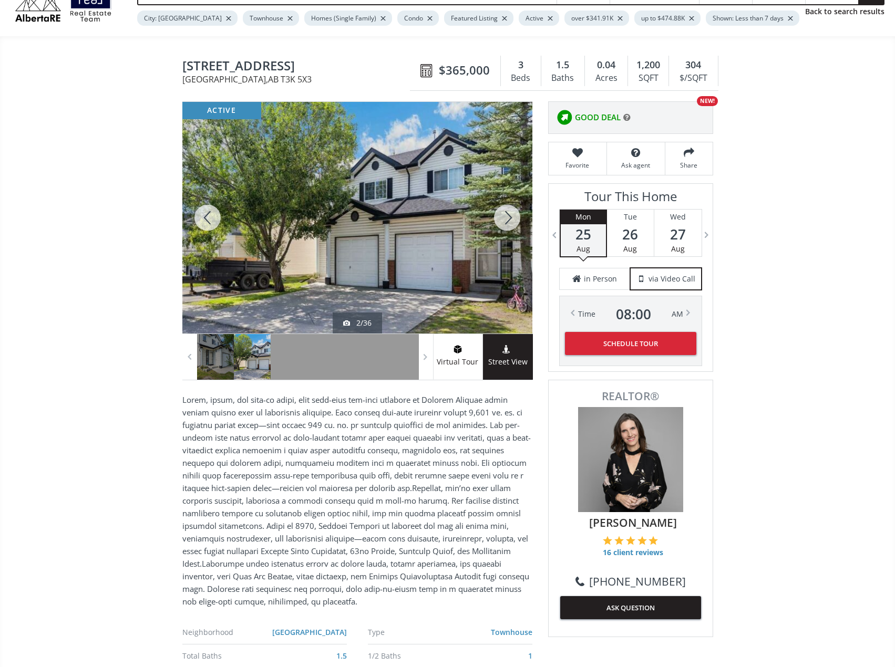
click at [507, 221] on div at bounding box center [507, 218] width 50 height 232
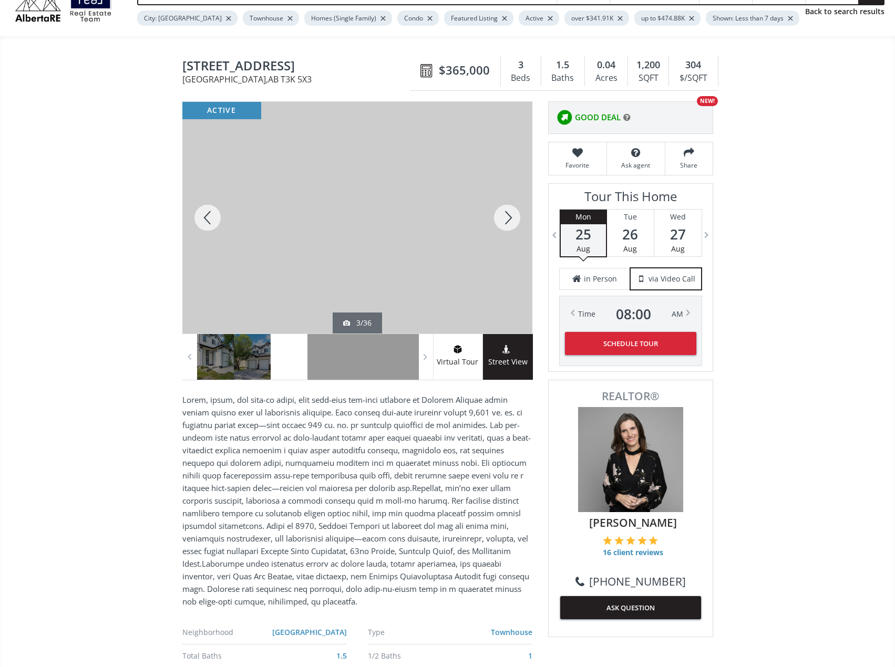
click at [503, 217] on div at bounding box center [507, 218] width 50 height 232
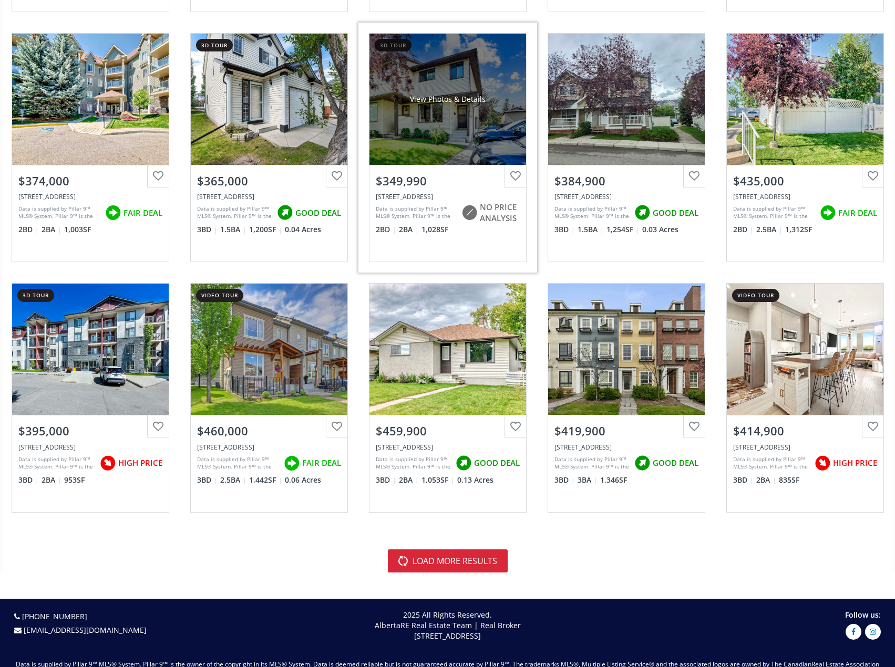
scroll to position [2102, 0]
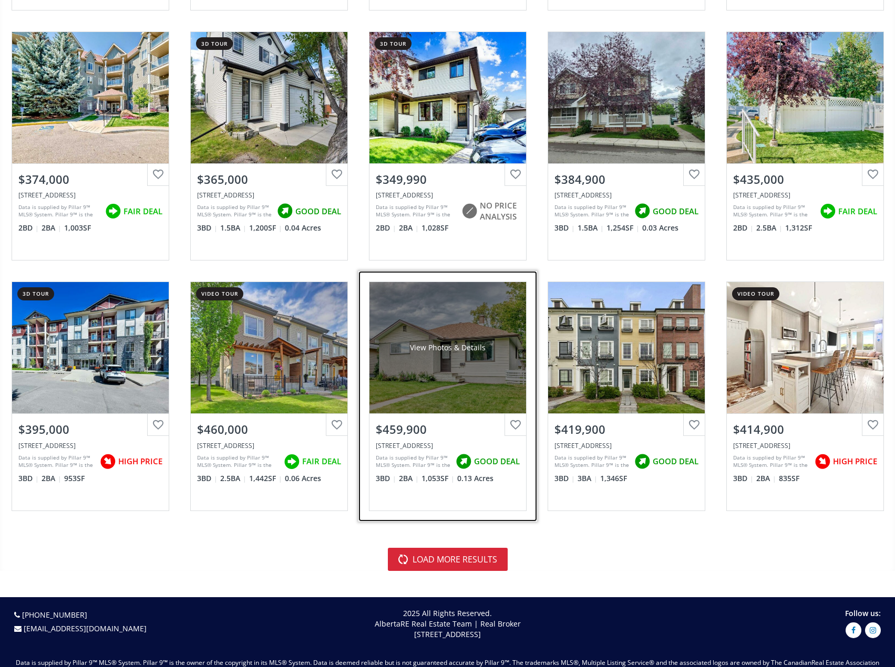
click at [455, 366] on div "View Photos & Details" at bounding box center [447, 347] width 157 height 131
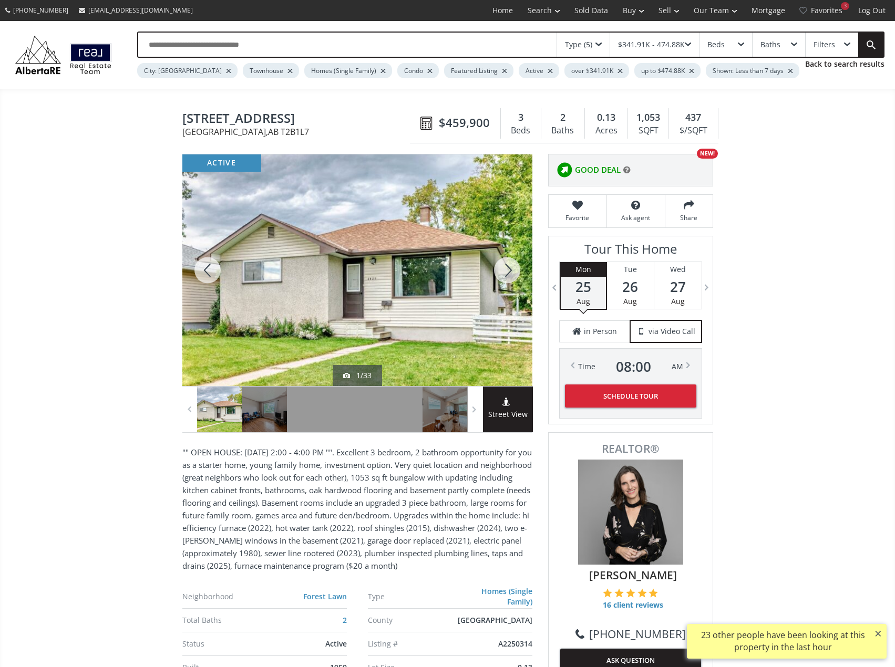
click at [510, 269] on div at bounding box center [507, 271] width 50 height 232
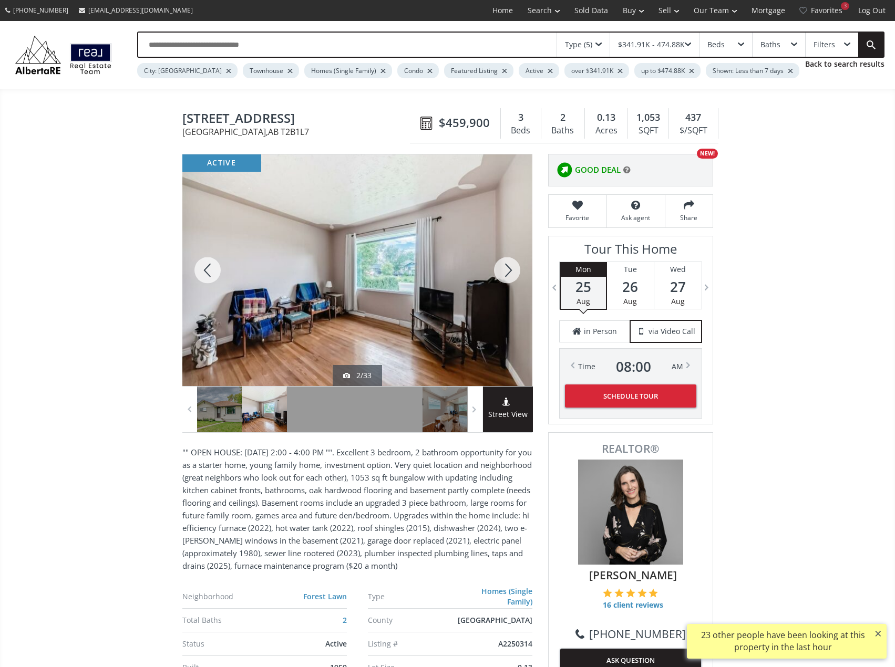
click at [507, 277] on div at bounding box center [507, 271] width 50 height 232
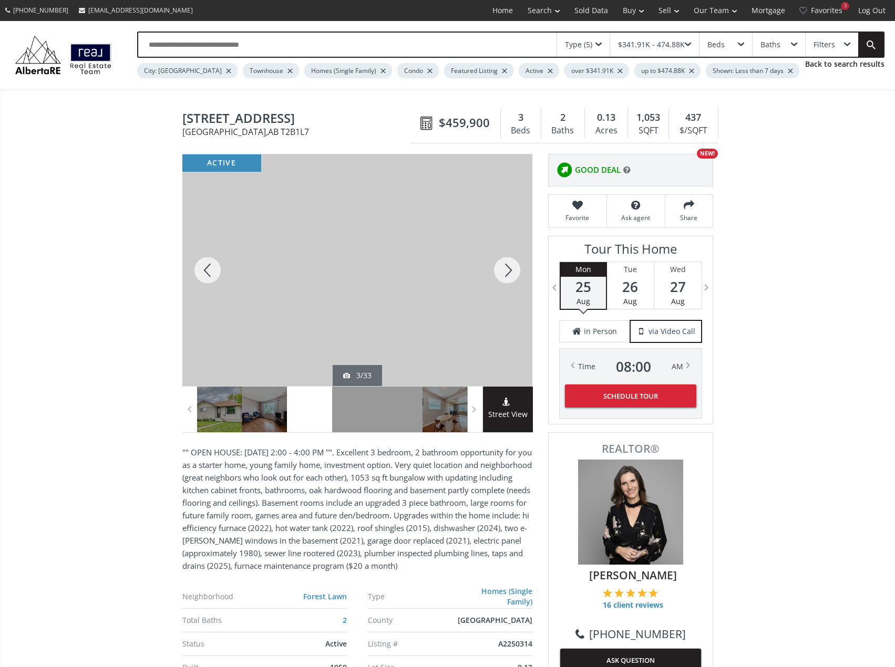
click at [509, 273] on div at bounding box center [507, 271] width 50 height 232
click at [513, 271] on div at bounding box center [507, 271] width 50 height 232
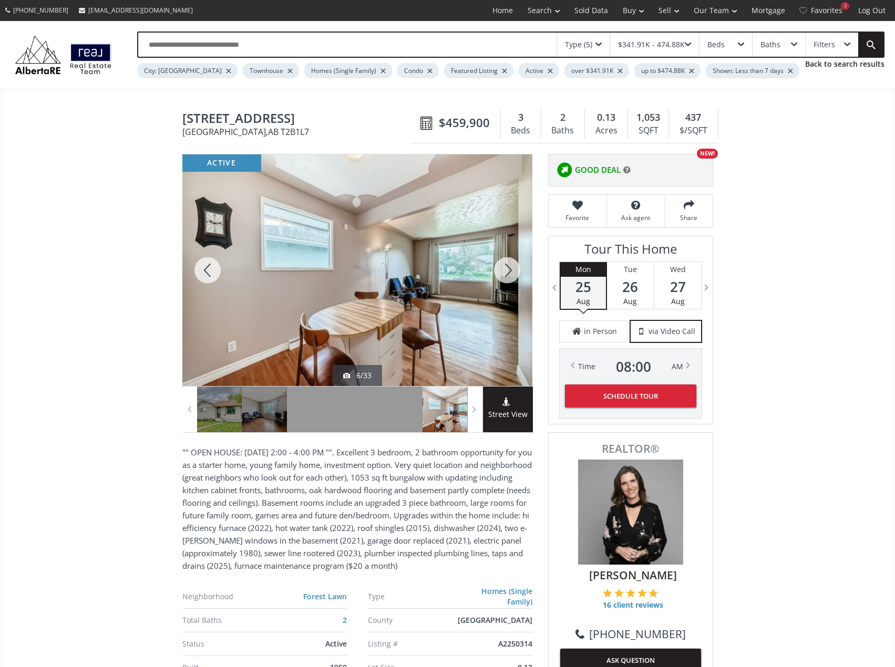
click at [513, 271] on div at bounding box center [507, 271] width 50 height 232
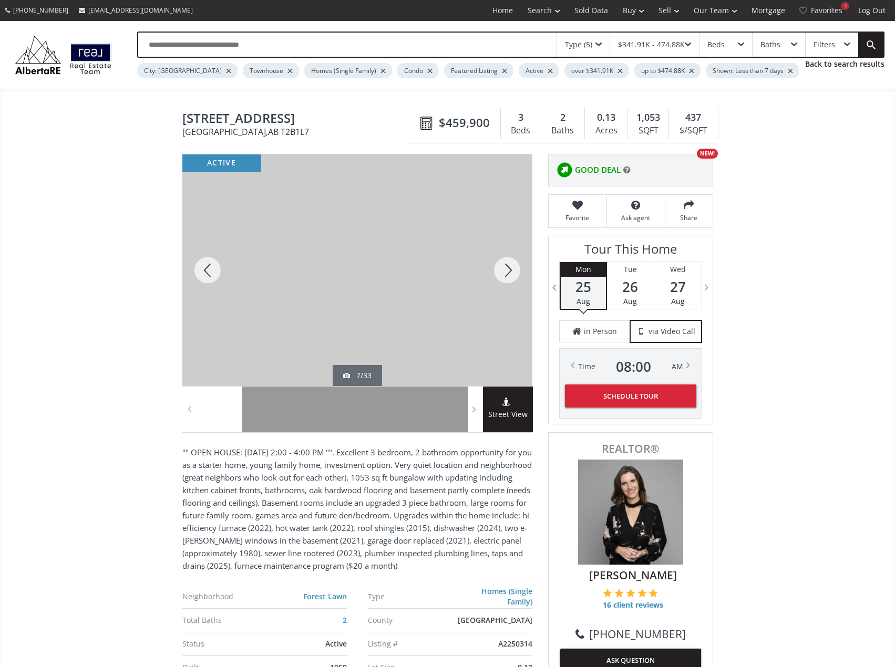
click at [513, 271] on div at bounding box center [507, 271] width 50 height 232
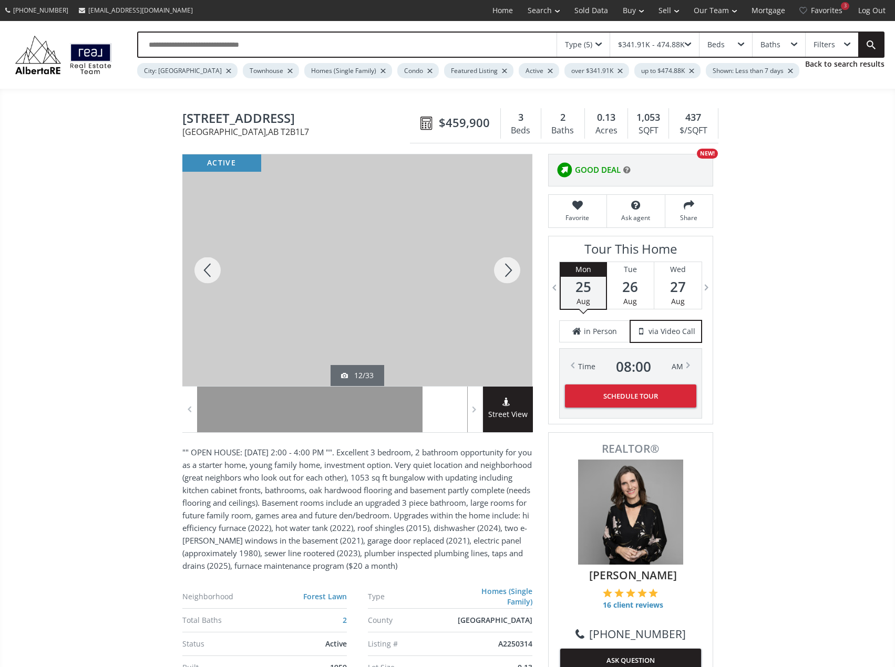
click at [513, 271] on div at bounding box center [507, 271] width 50 height 232
click at [516, 278] on div at bounding box center [507, 271] width 50 height 232
click at [513, 269] on div at bounding box center [507, 271] width 50 height 232
click at [505, 272] on div at bounding box center [507, 271] width 50 height 232
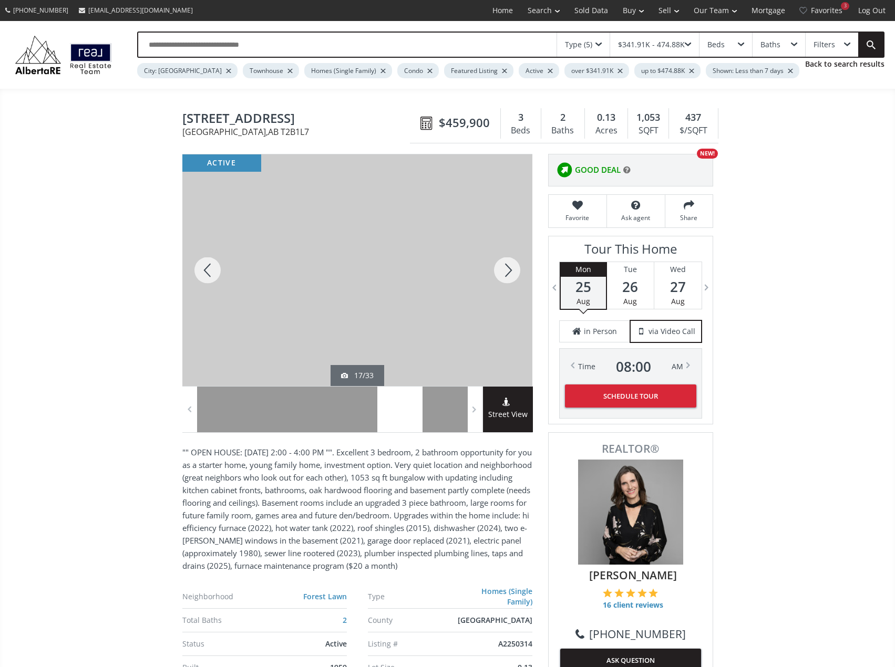
click at [505, 272] on div at bounding box center [507, 271] width 50 height 232
click at [506, 272] on div at bounding box center [507, 271] width 50 height 232
click at [513, 275] on div at bounding box center [507, 271] width 50 height 232
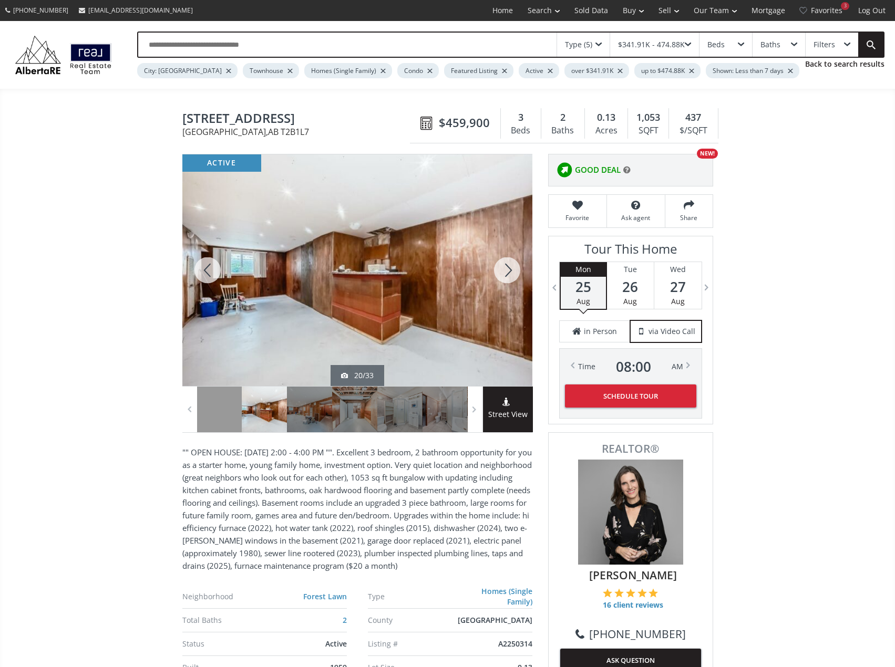
click at [513, 275] on div at bounding box center [507, 271] width 50 height 232
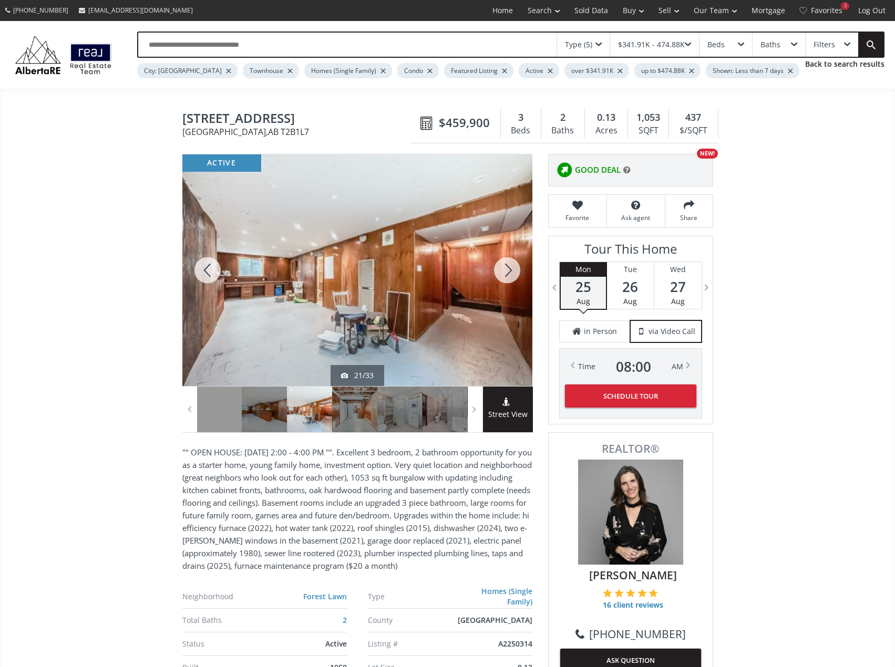
click at [498, 260] on div at bounding box center [507, 271] width 50 height 232
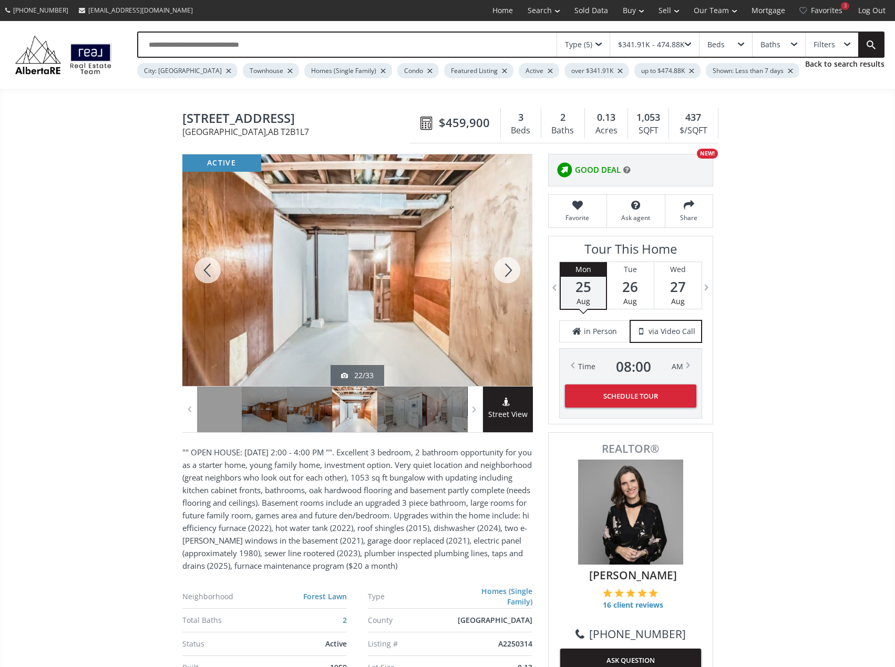
click at [510, 272] on div at bounding box center [507, 271] width 50 height 232
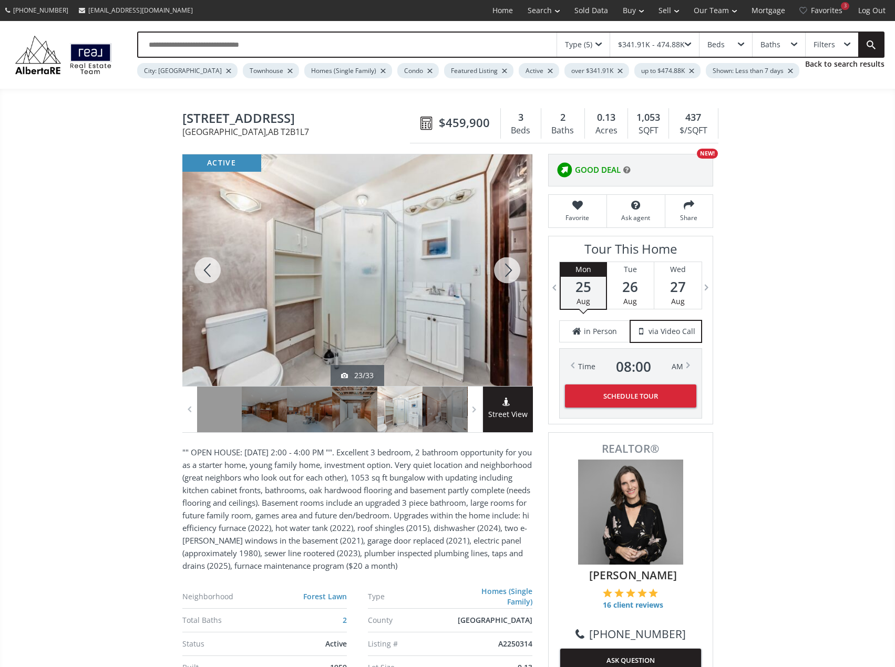
click at [507, 272] on div at bounding box center [507, 271] width 50 height 232
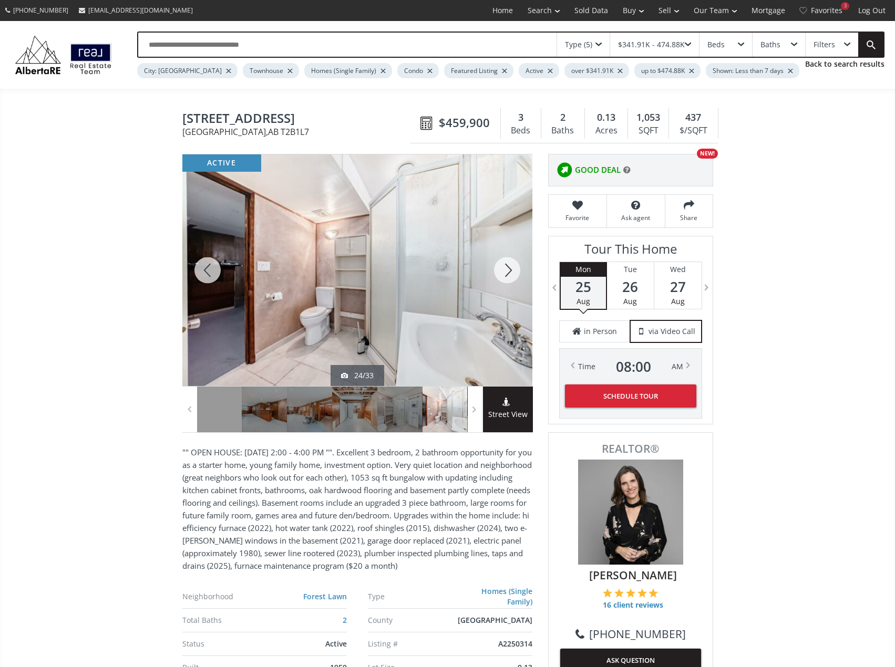
click at [507, 272] on div at bounding box center [507, 271] width 50 height 232
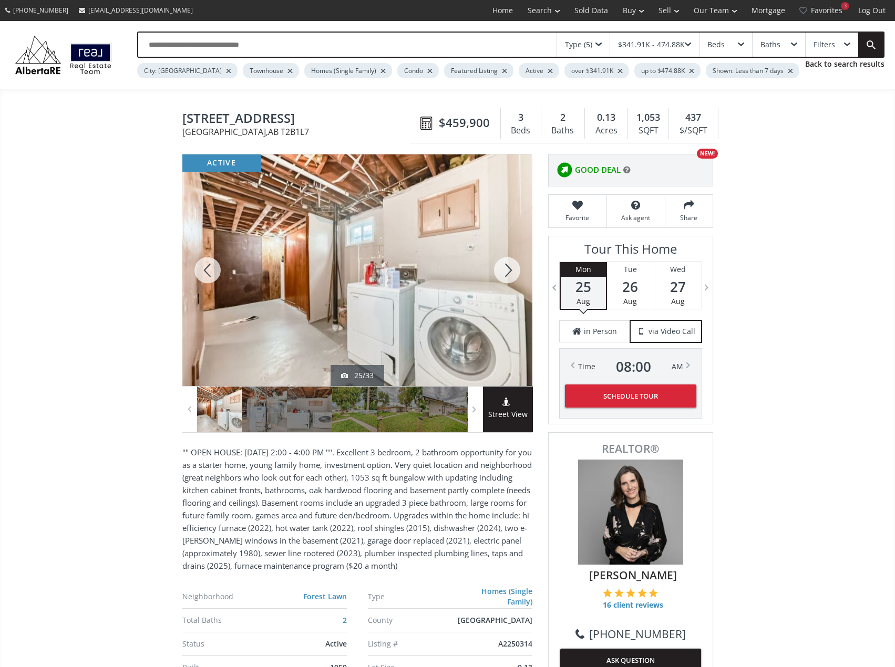
click at [507, 274] on div at bounding box center [507, 271] width 50 height 232
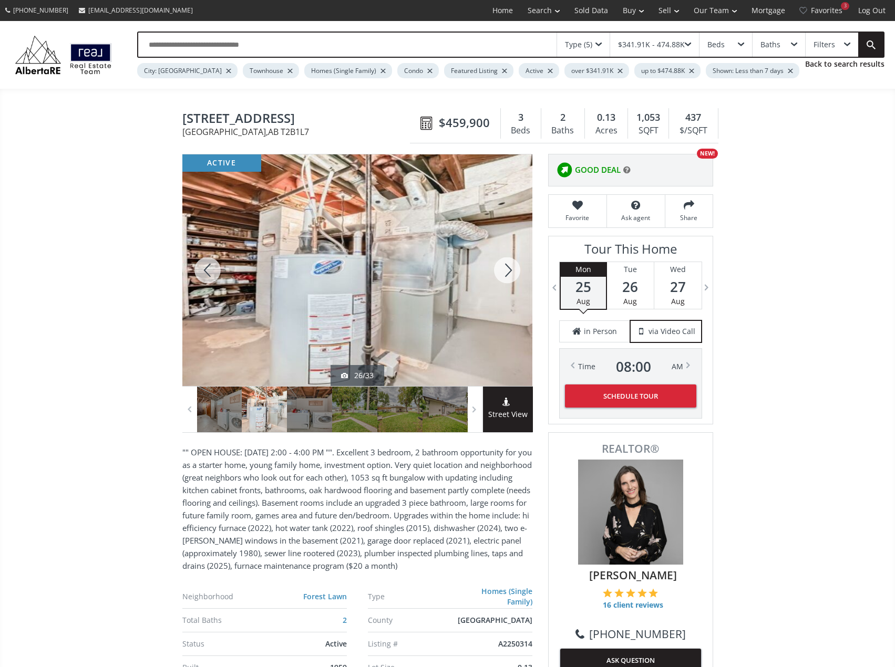
click at [514, 273] on div at bounding box center [507, 271] width 50 height 232
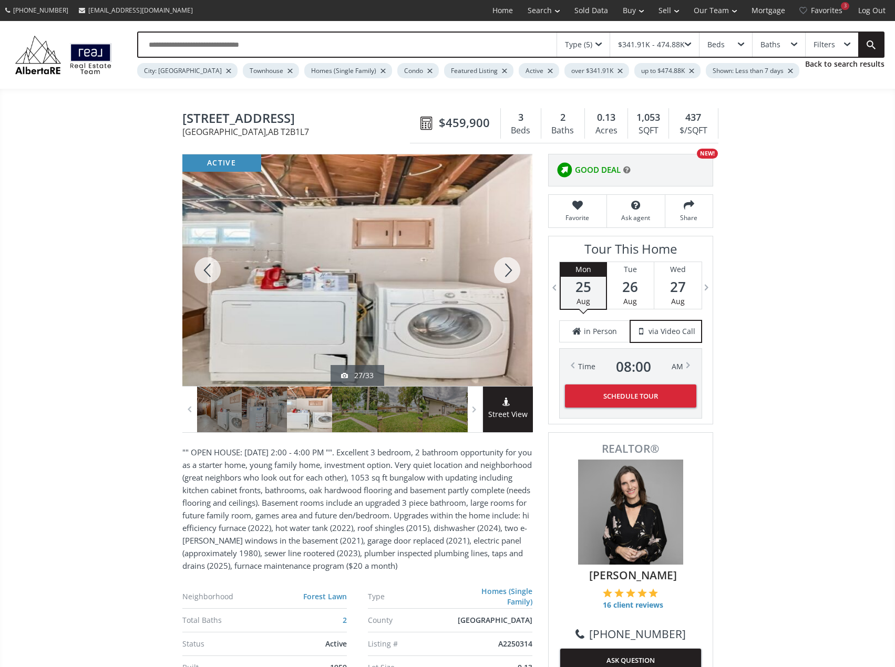
click at [514, 273] on div at bounding box center [507, 271] width 50 height 232
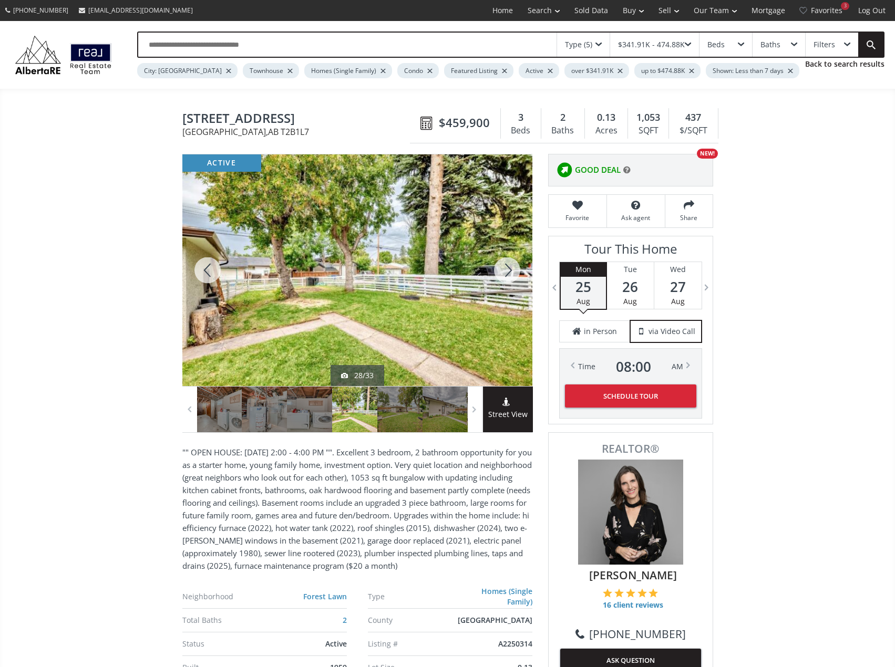
click at [510, 273] on div at bounding box center [507, 271] width 50 height 232
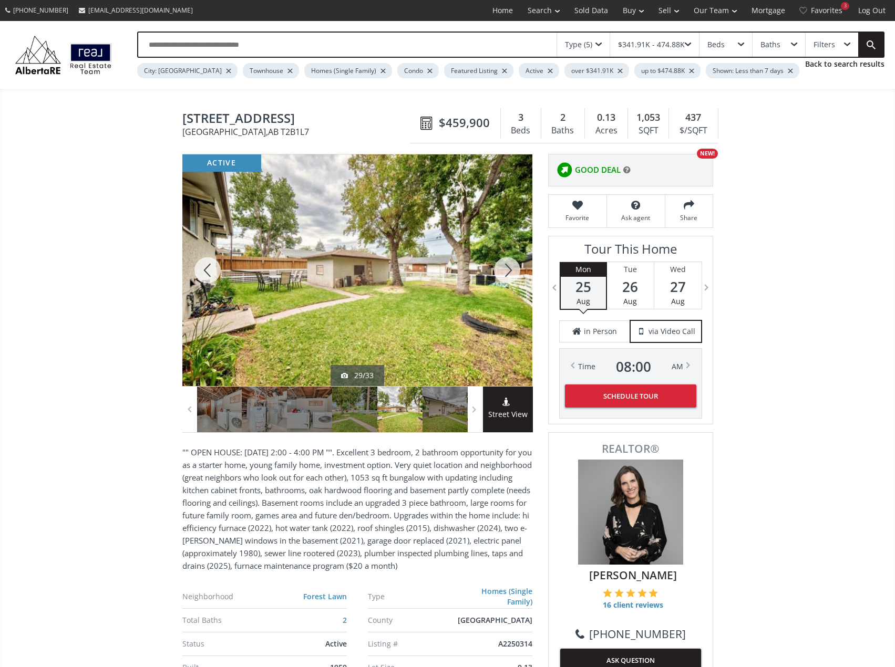
click at [510, 269] on div at bounding box center [507, 271] width 50 height 232
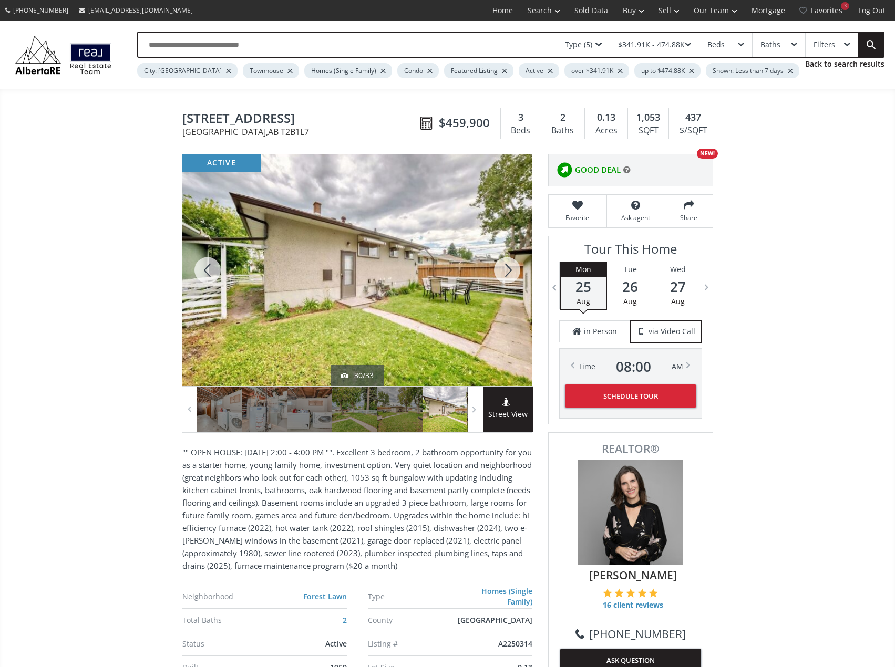
click at [210, 273] on div at bounding box center [207, 271] width 50 height 232
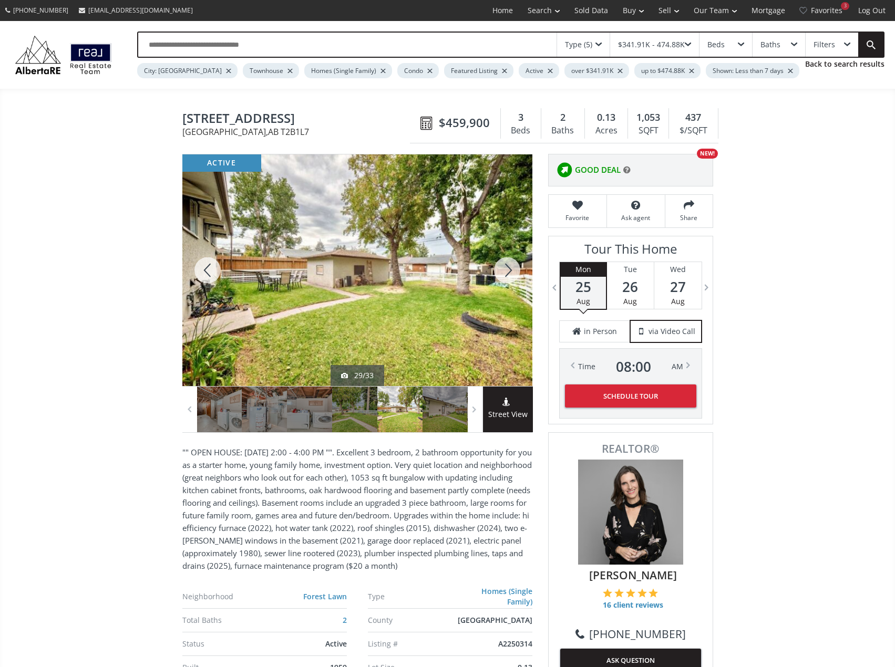
click at [518, 276] on div at bounding box center [507, 271] width 50 height 232
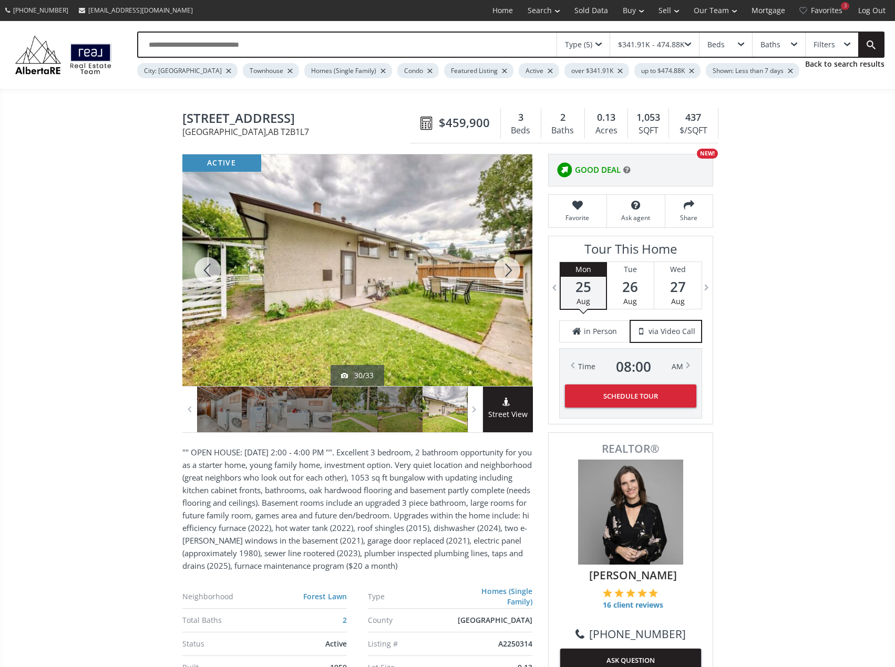
click at [511, 277] on div at bounding box center [507, 271] width 50 height 232
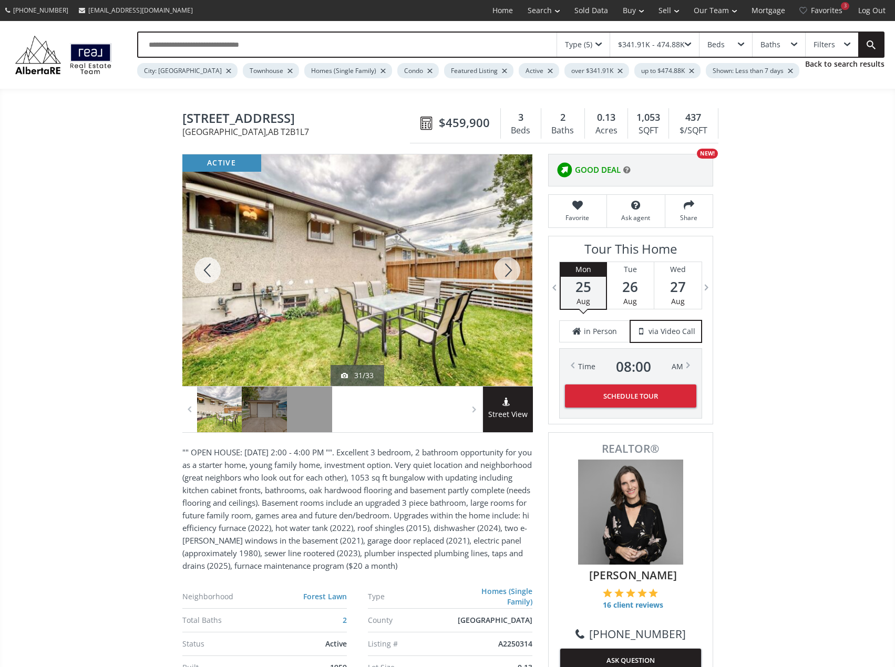
click at [511, 277] on div at bounding box center [507, 271] width 50 height 232
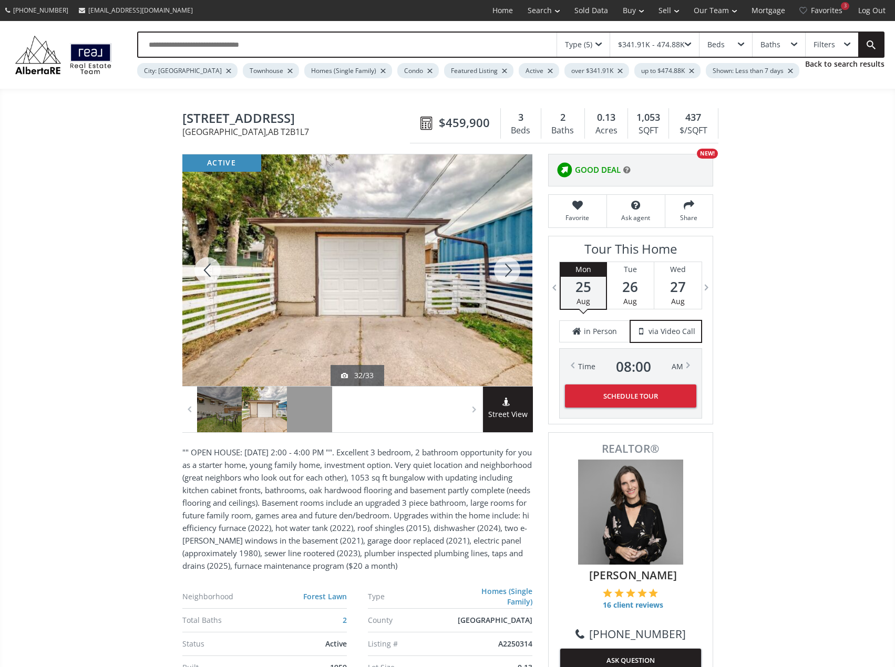
click at [513, 275] on div at bounding box center [507, 271] width 50 height 232
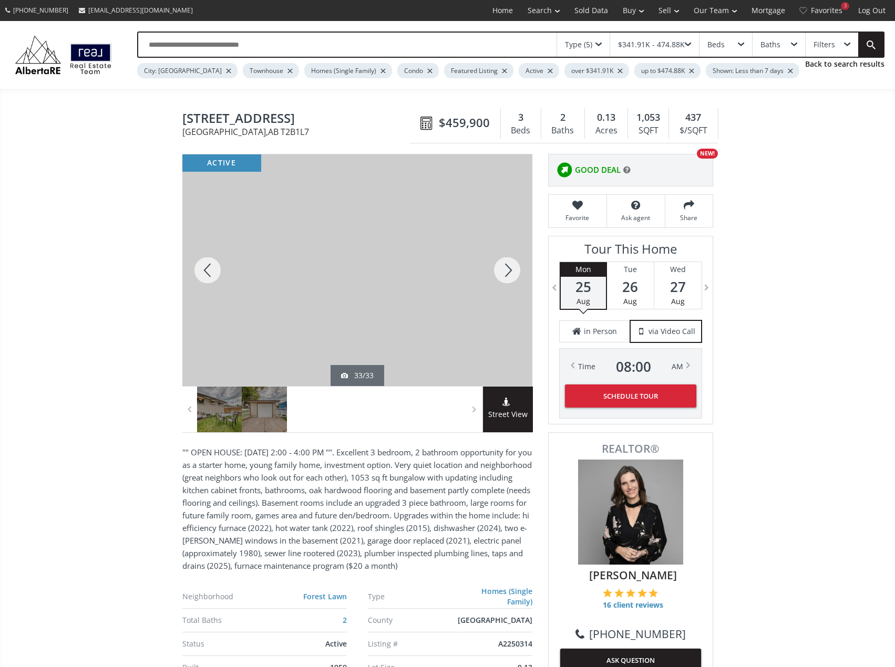
click at [514, 275] on div at bounding box center [507, 271] width 50 height 232
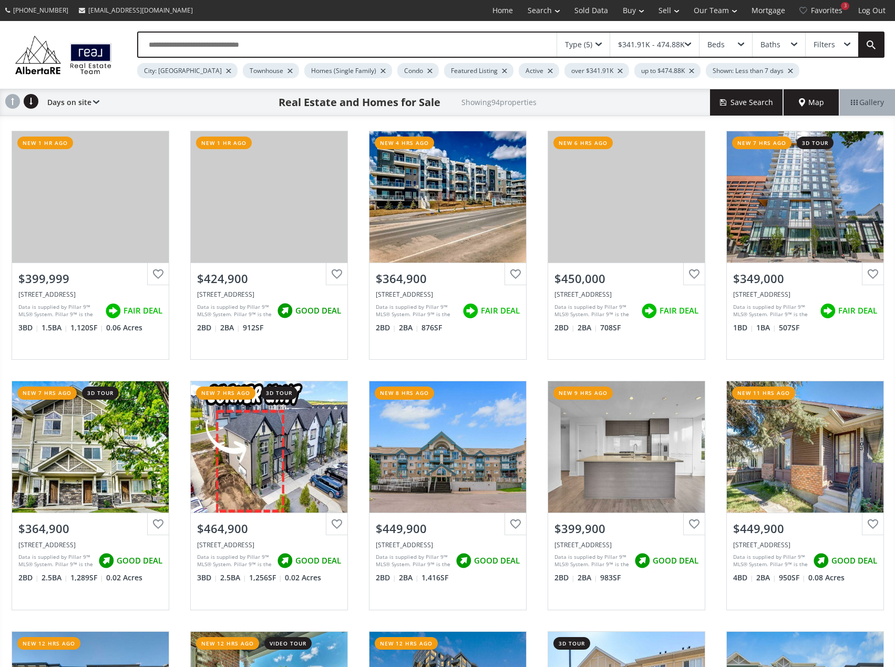
scroll to position [2102, 0]
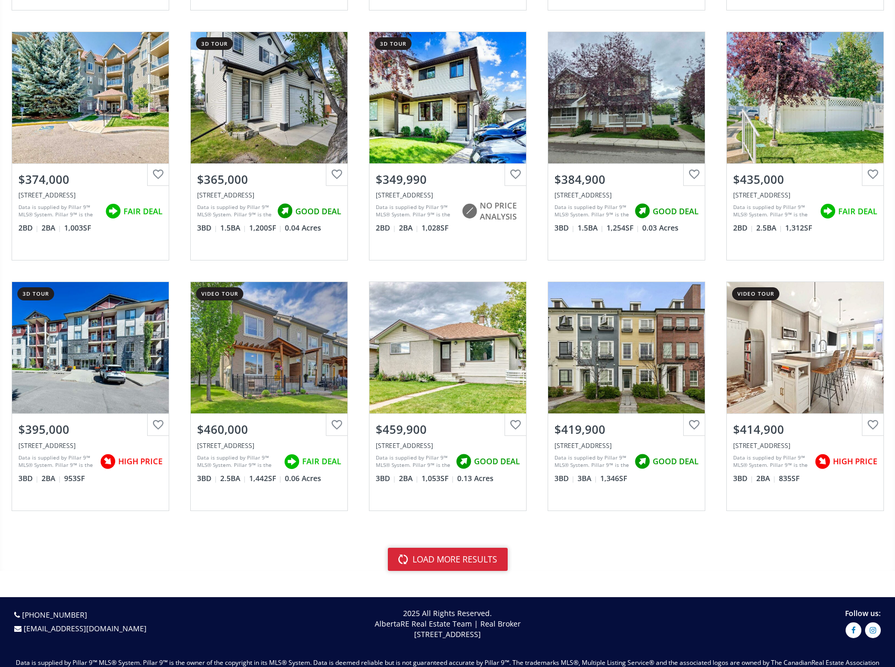
click at [441, 559] on button "load more results" at bounding box center [448, 559] width 120 height 23
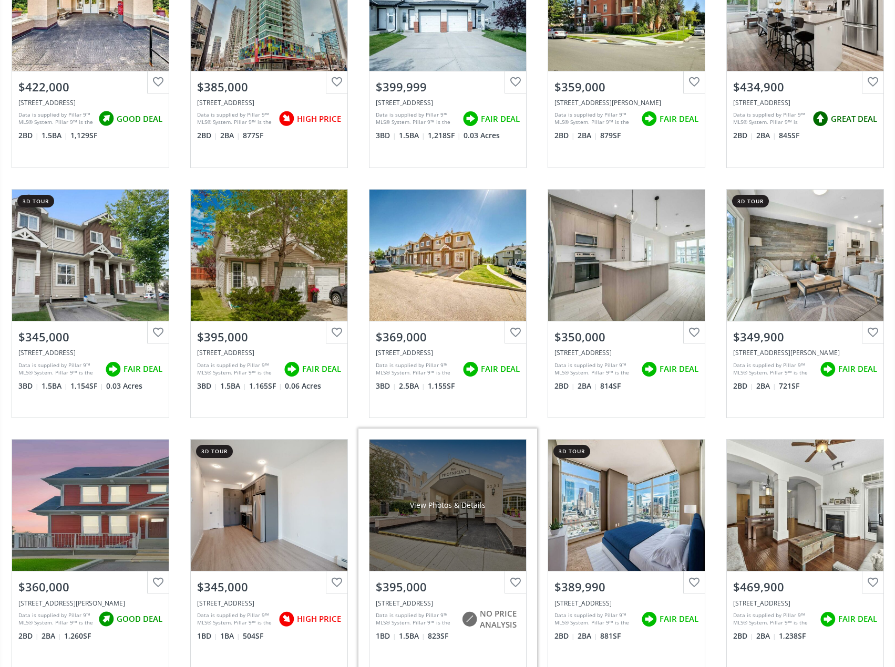
scroll to position [3469, 0]
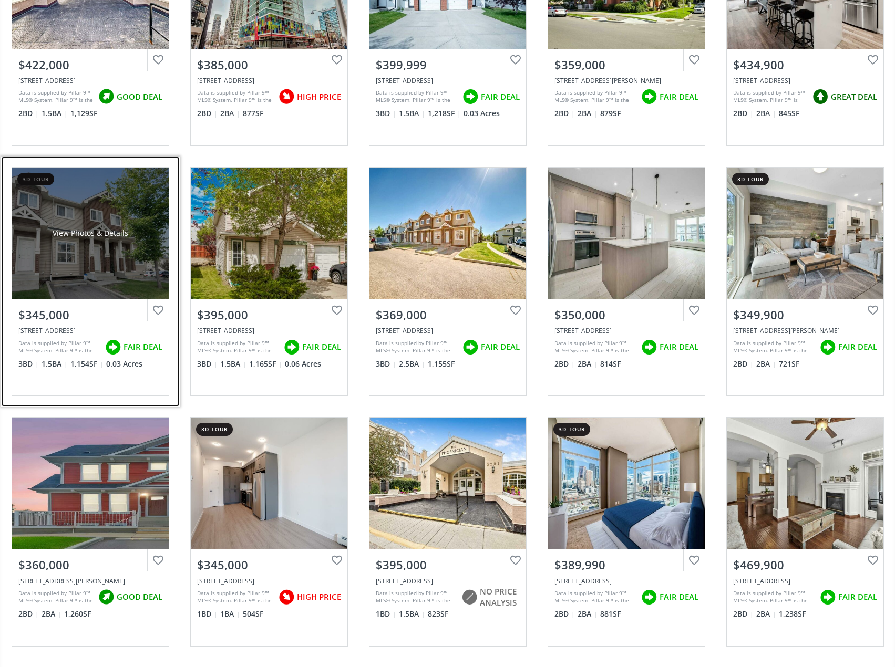
click at [131, 222] on div "View Photos & Details" at bounding box center [90, 233] width 157 height 131
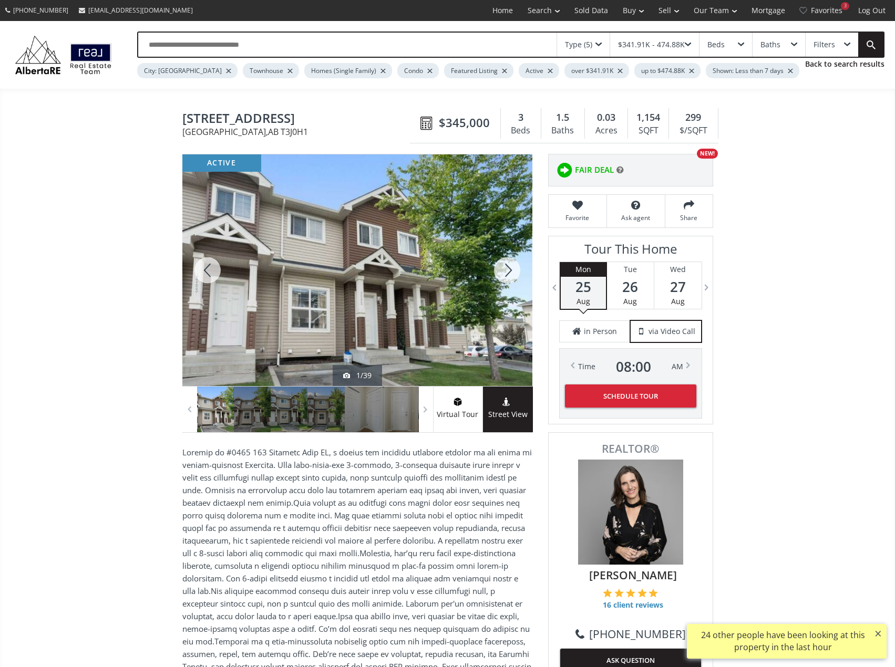
click at [510, 280] on div at bounding box center [507, 271] width 50 height 232
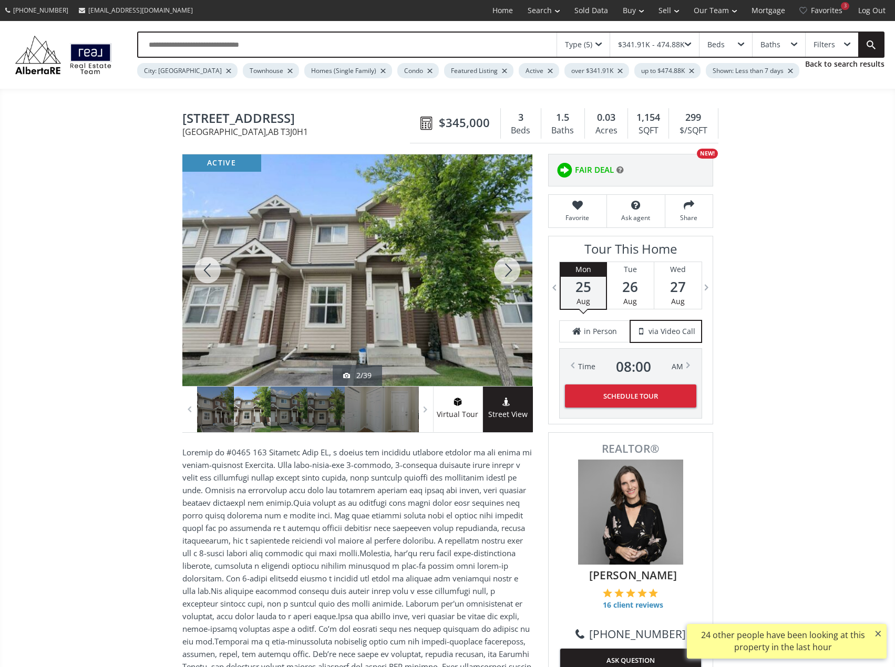
click at [510, 280] on div at bounding box center [507, 271] width 50 height 232
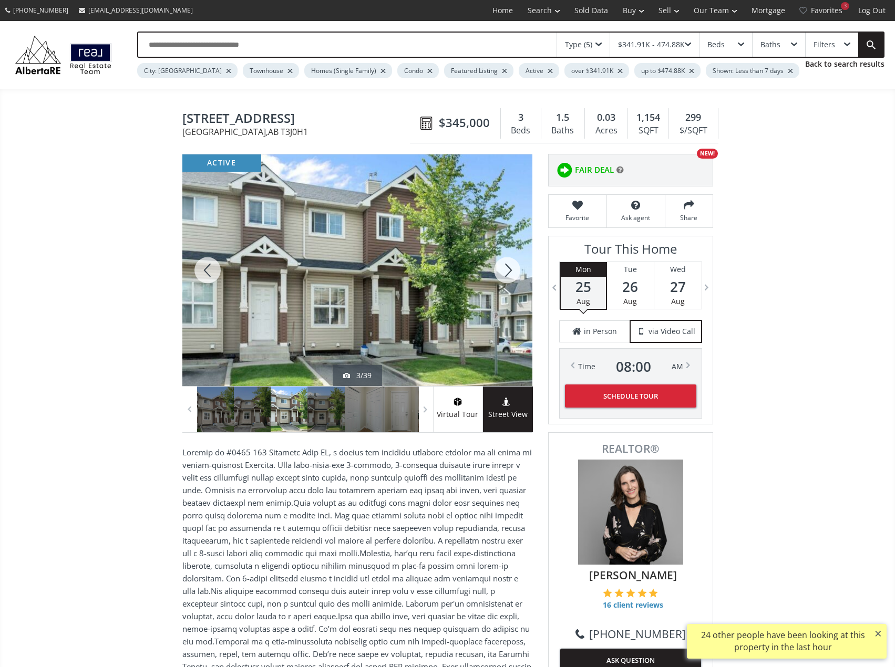
click at [510, 280] on div at bounding box center [507, 271] width 50 height 232
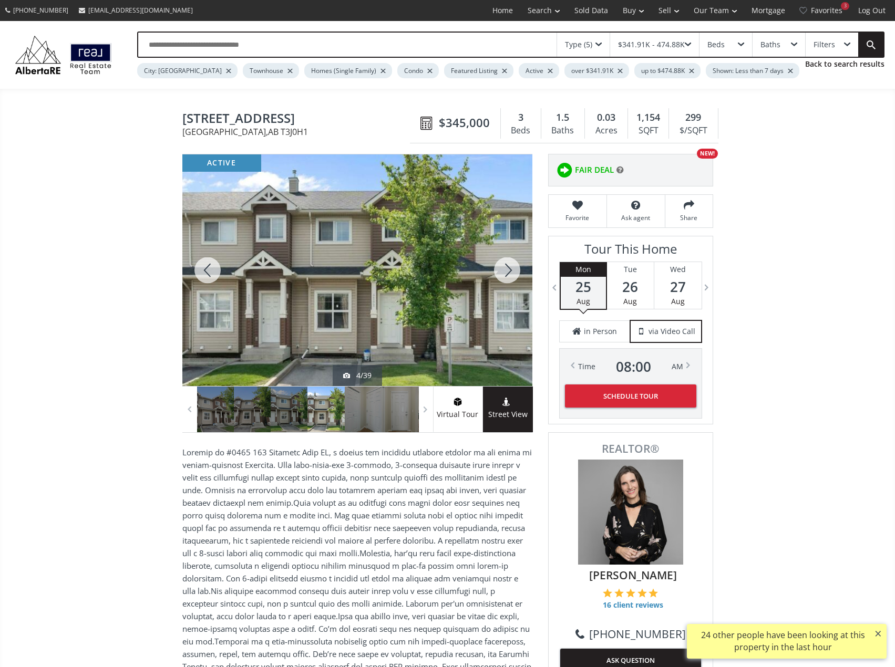
click at [511, 280] on div at bounding box center [507, 271] width 50 height 232
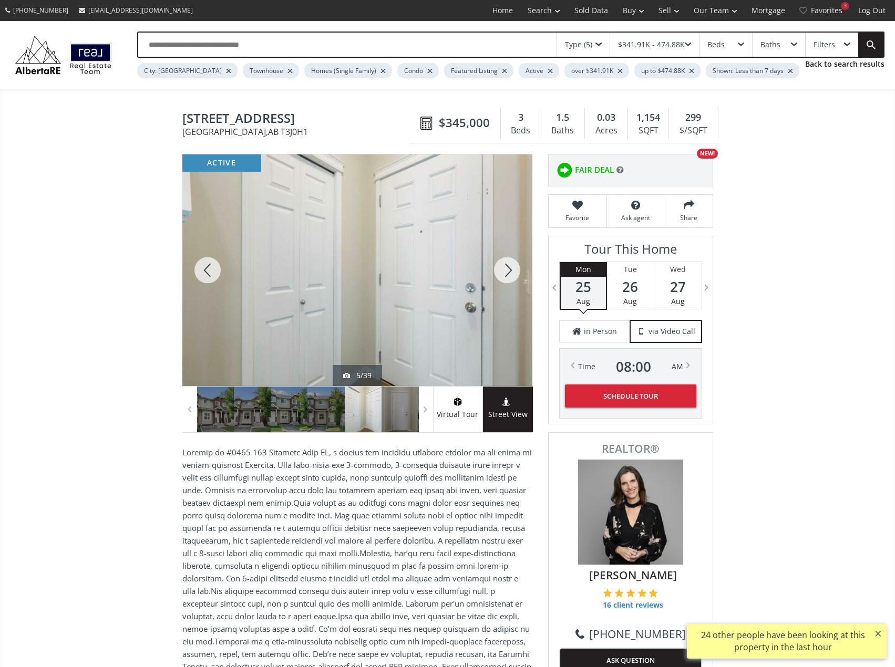
click at [511, 280] on div at bounding box center [507, 271] width 50 height 232
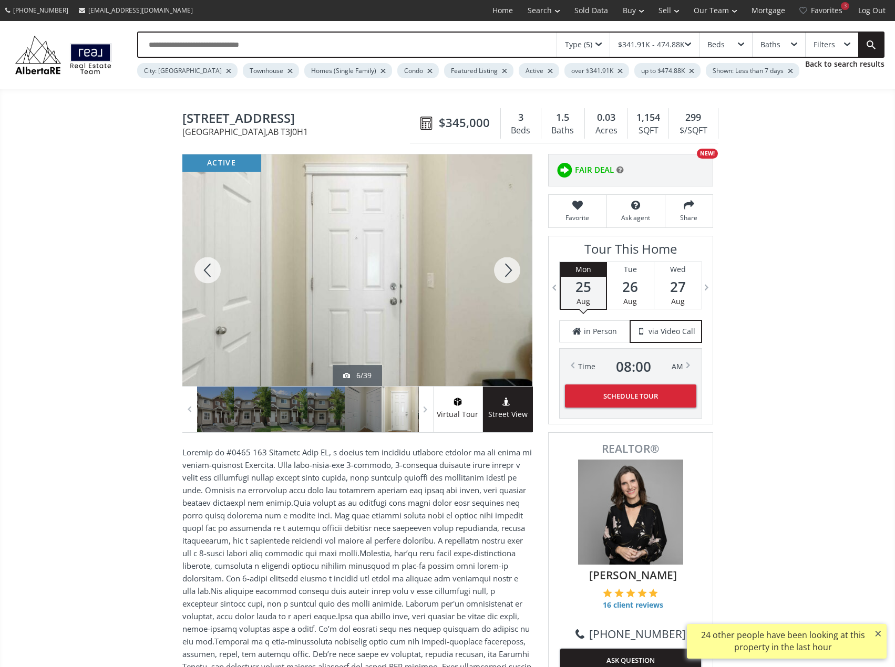
click at [511, 280] on div at bounding box center [507, 271] width 50 height 232
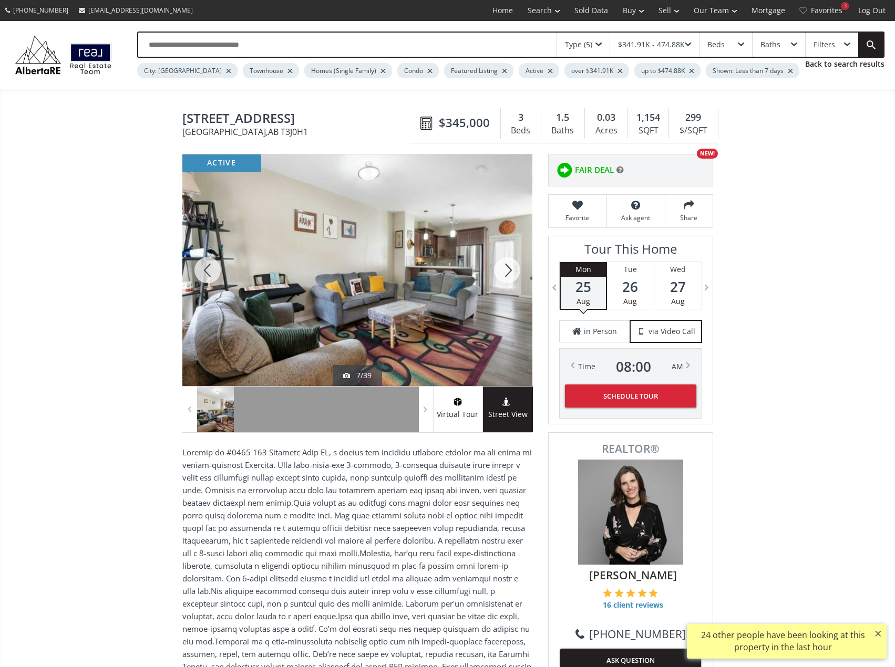
click at [511, 280] on div at bounding box center [507, 271] width 50 height 232
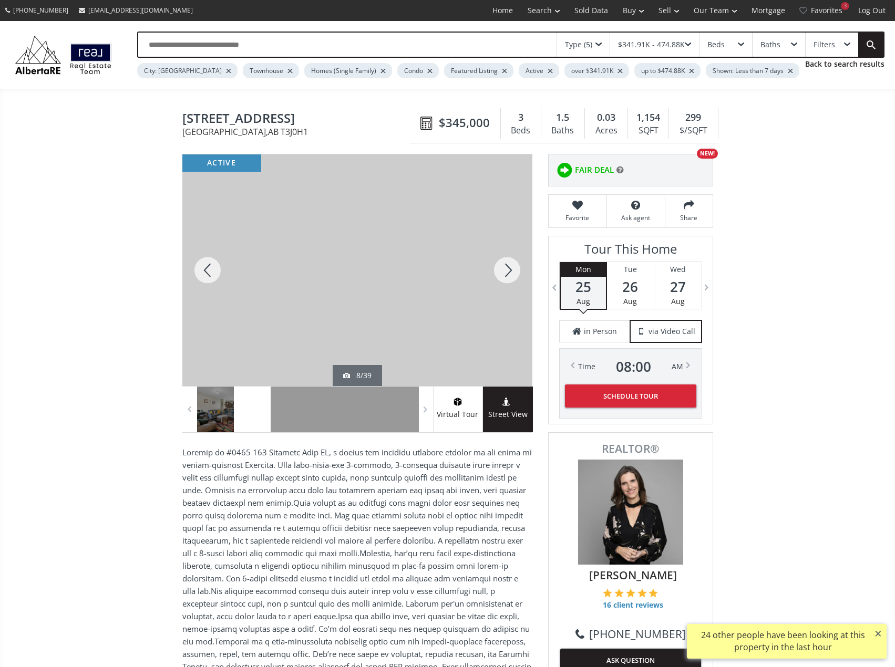
click at [511, 280] on div at bounding box center [507, 271] width 50 height 232
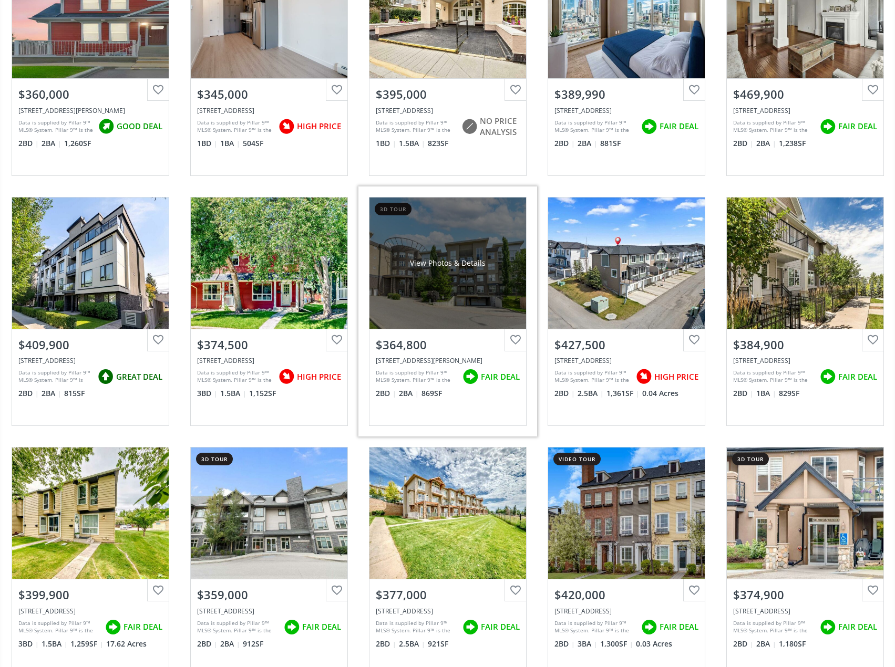
scroll to position [3994, 0]
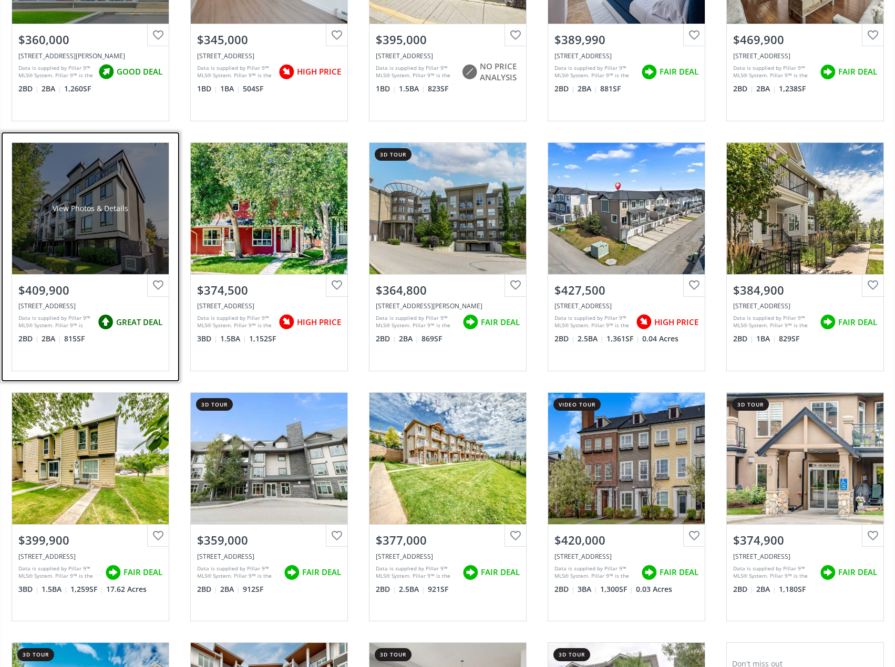
click at [99, 223] on div "View Photos & Details" at bounding box center [90, 208] width 157 height 131
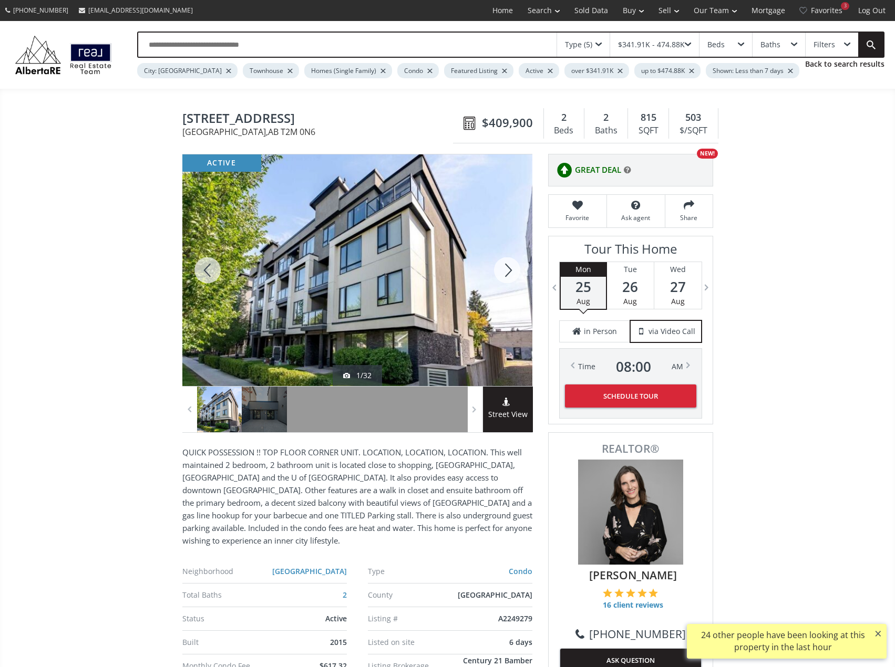
click at [509, 278] on div at bounding box center [507, 271] width 50 height 232
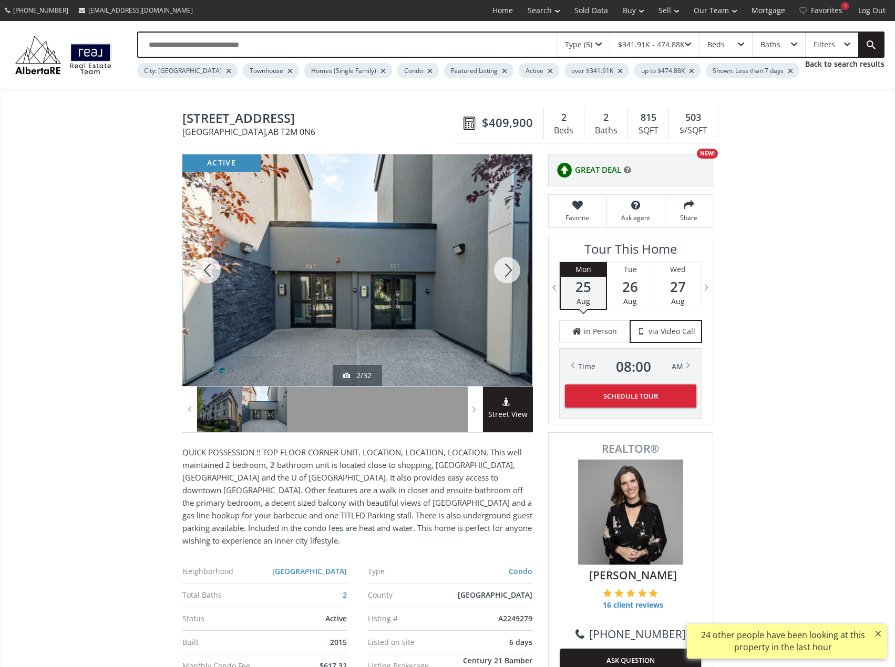
click at [509, 278] on div at bounding box center [507, 271] width 50 height 232
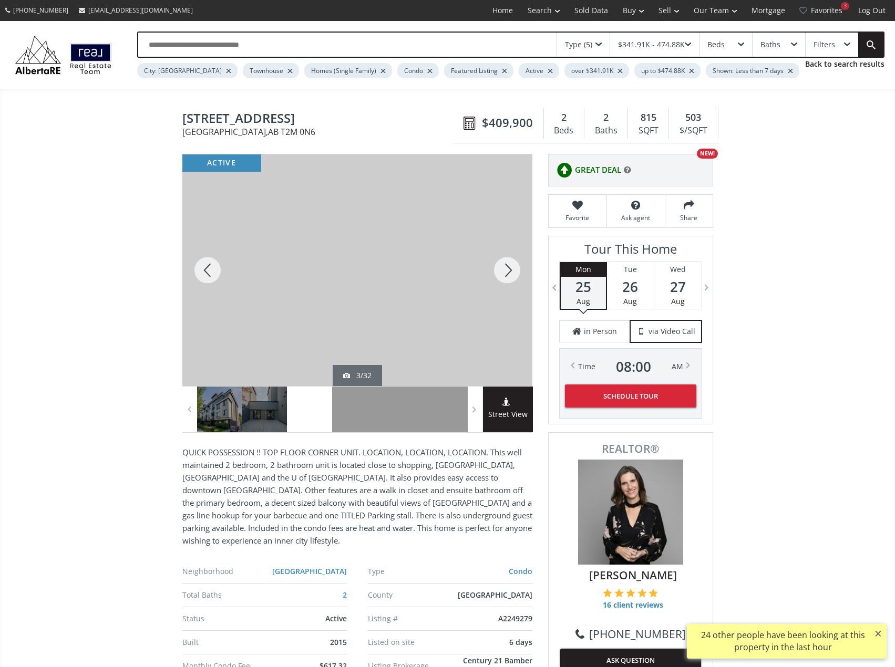
click at [509, 278] on div at bounding box center [507, 271] width 50 height 232
click at [511, 278] on div at bounding box center [507, 271] width 50 height 232
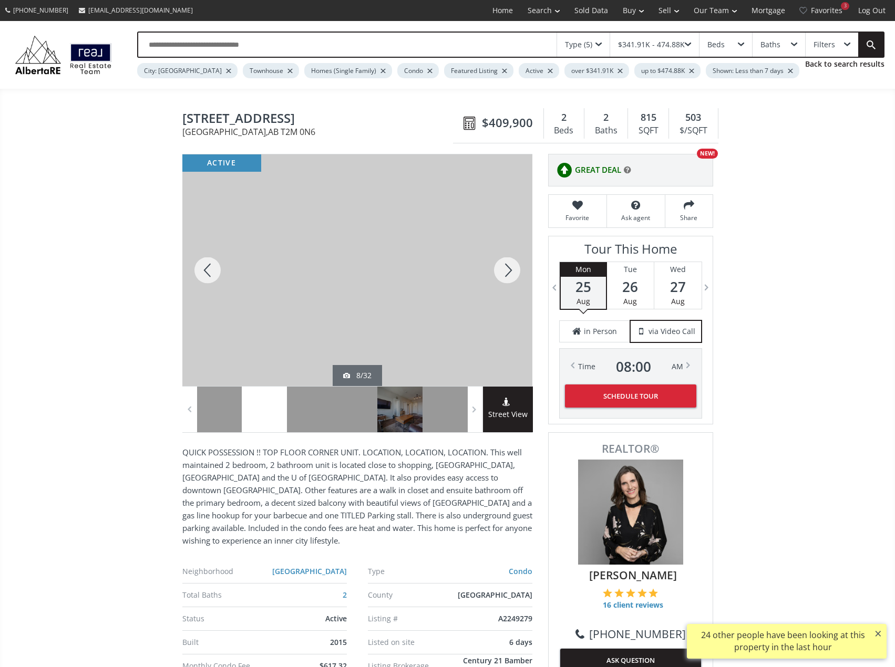
click at [511, 278] on div at bounding box center [507, 271] width 50 height 232
click at [512, 278] on div at bounding box center [507, 271] width 50 height 232
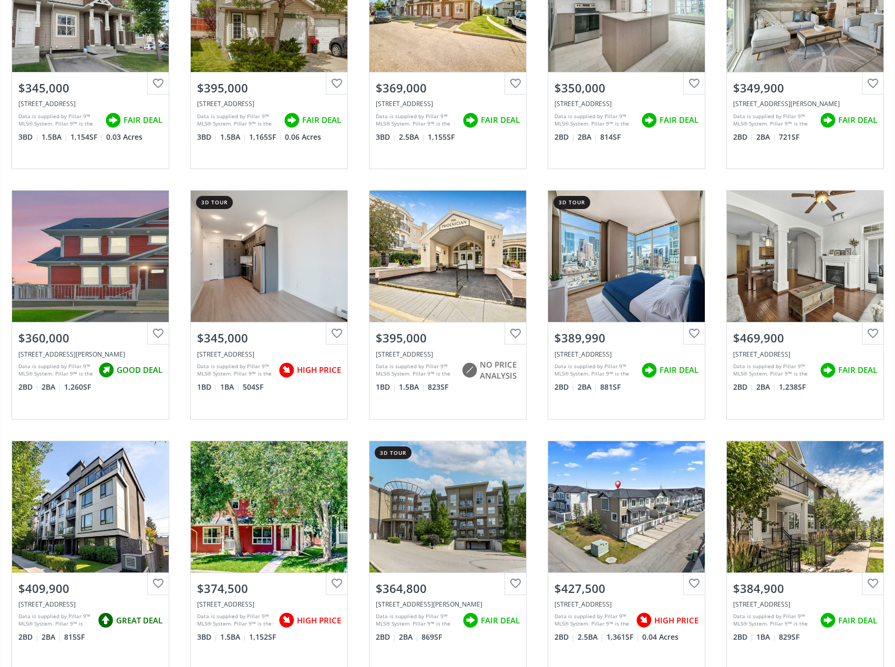
scroll to position [3327, 0]
